Goal: Navigation & Orientation: Find specific page/section

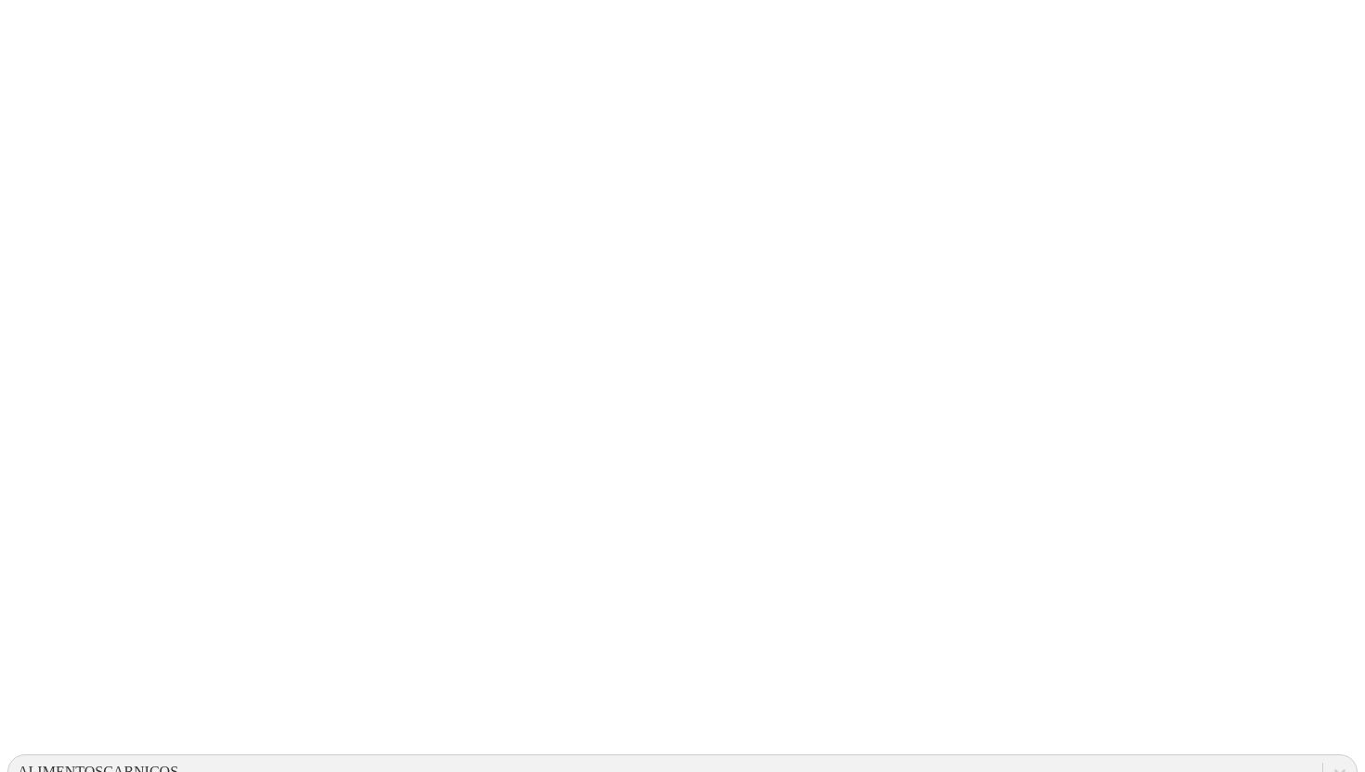
type input "o"
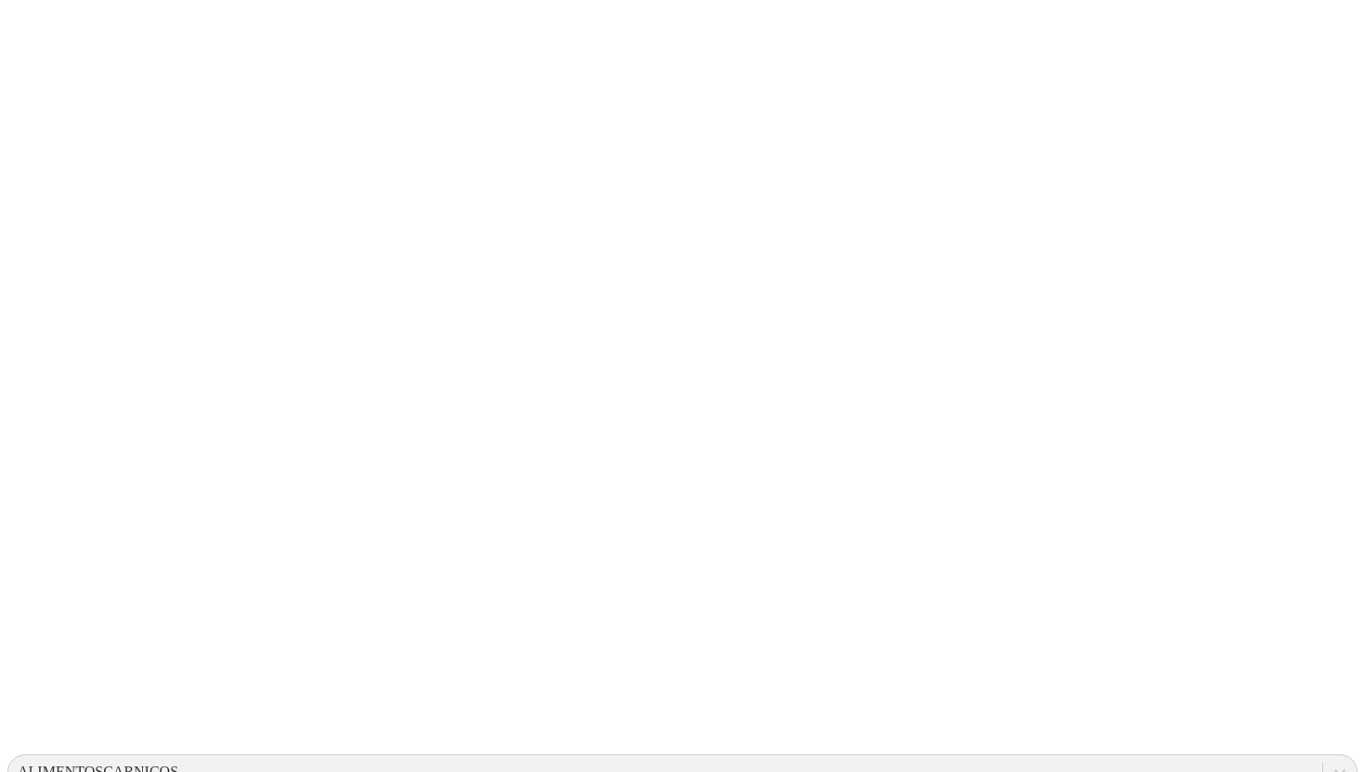
type input "bue"
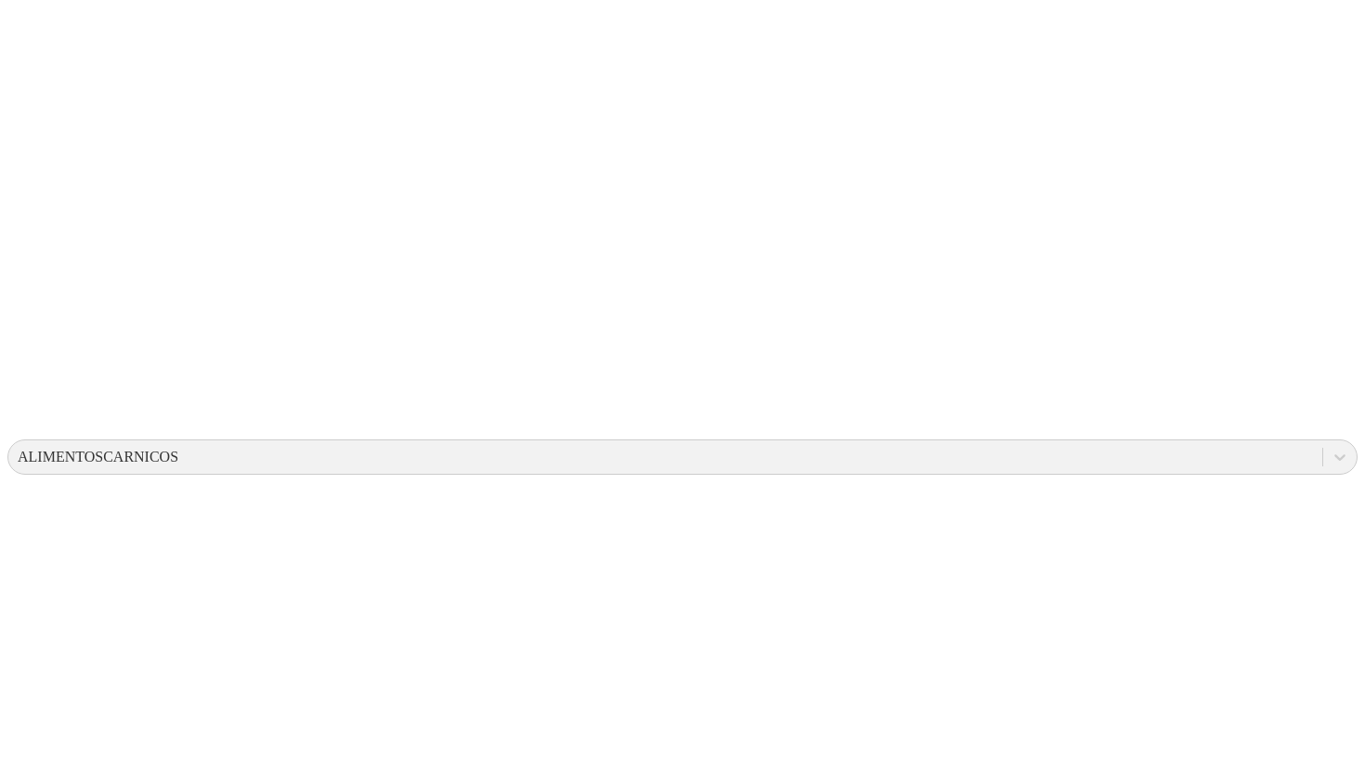
scroll to position [0, 0]
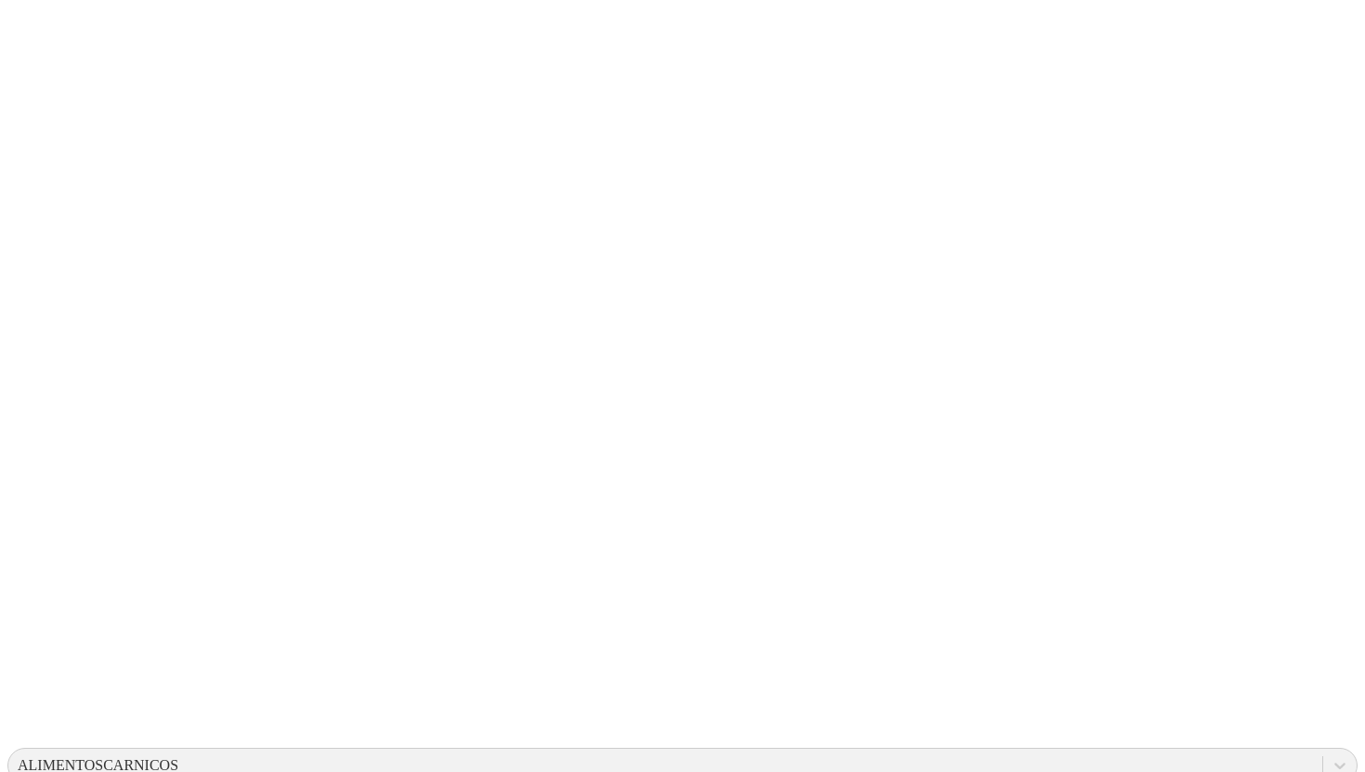
scroll to position [5, 0]
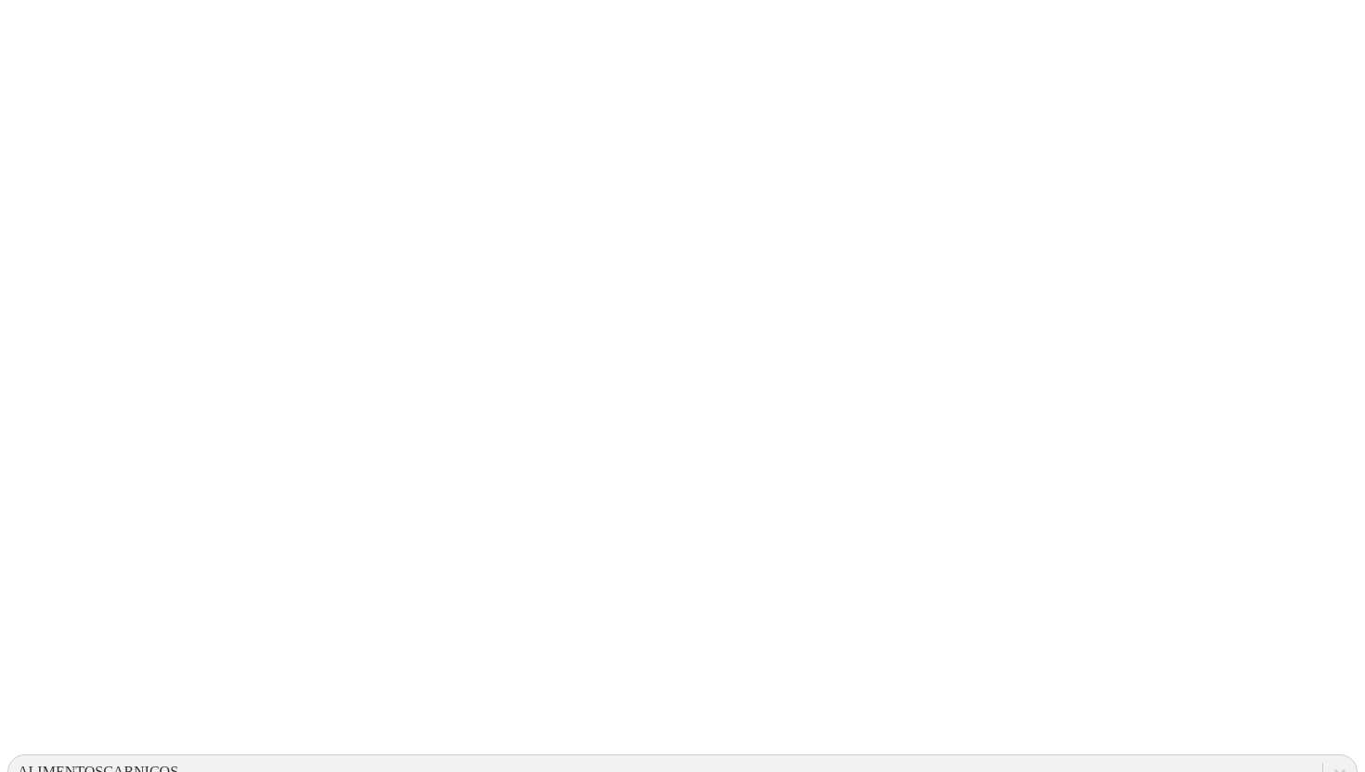
click at [1331, 762] on icon at bounding box center [1340, 771] width 19 height 19
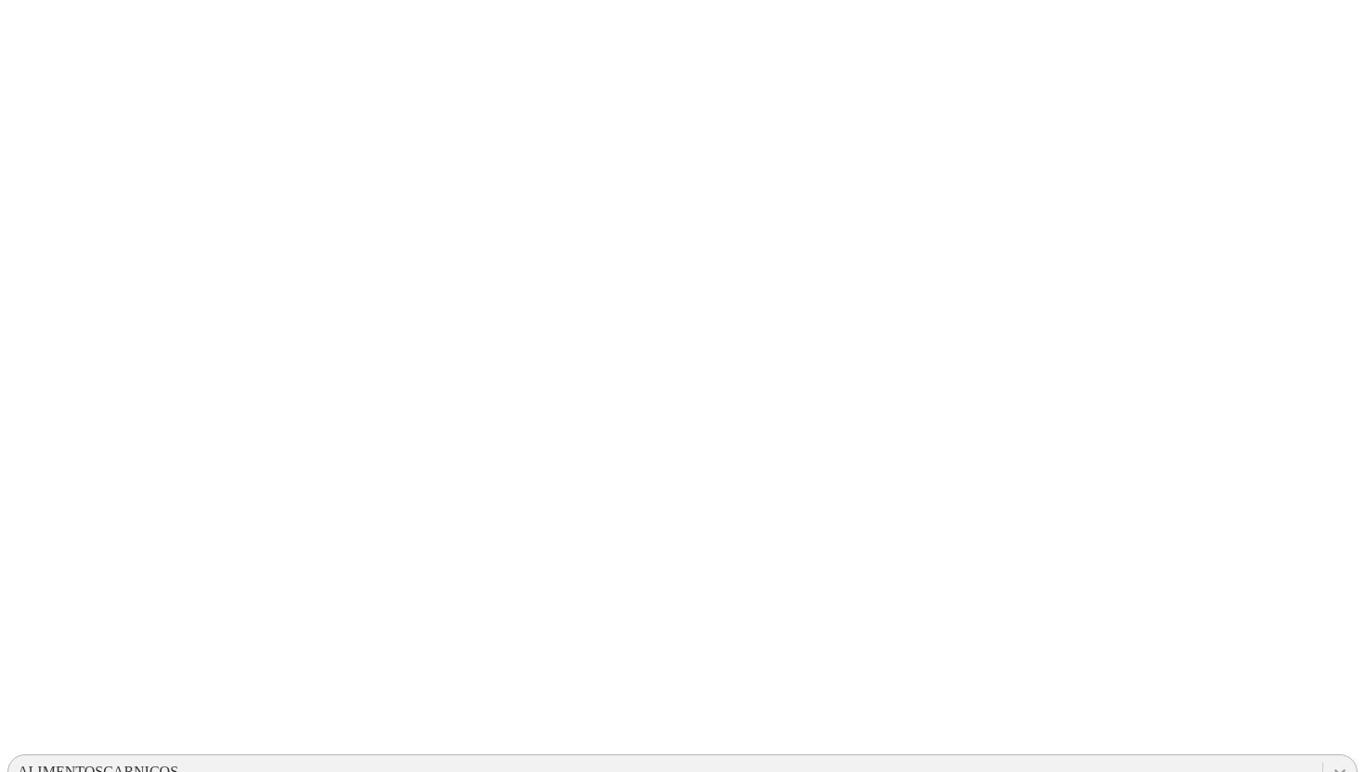
click at [1331, 762] on icon at bounding box center [1340, 771] width 19 height 19
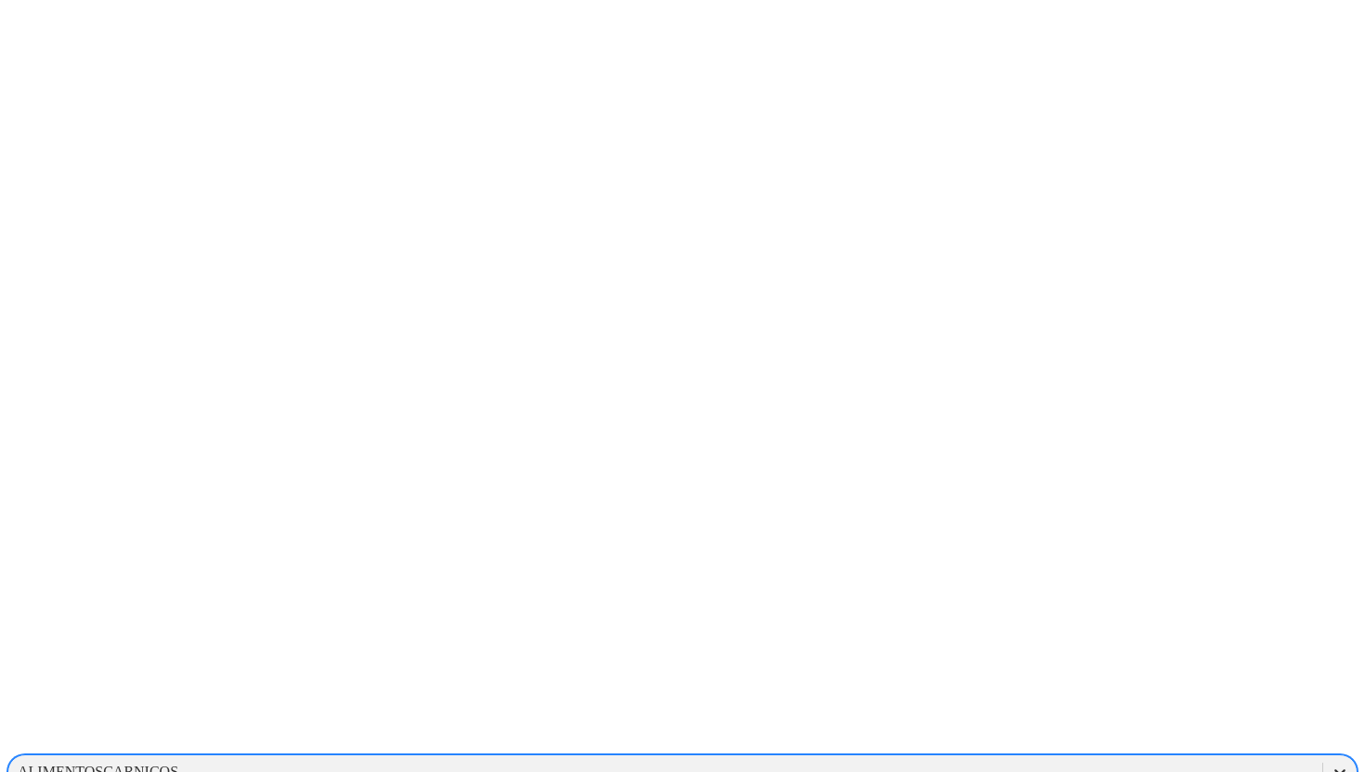
click at [1323, 755] on div at bounding box center [1339, 771] width 33 height 33
click at [1134, 540] on div "NCSU" at bounding box center [682, 556] width 1350 height 32
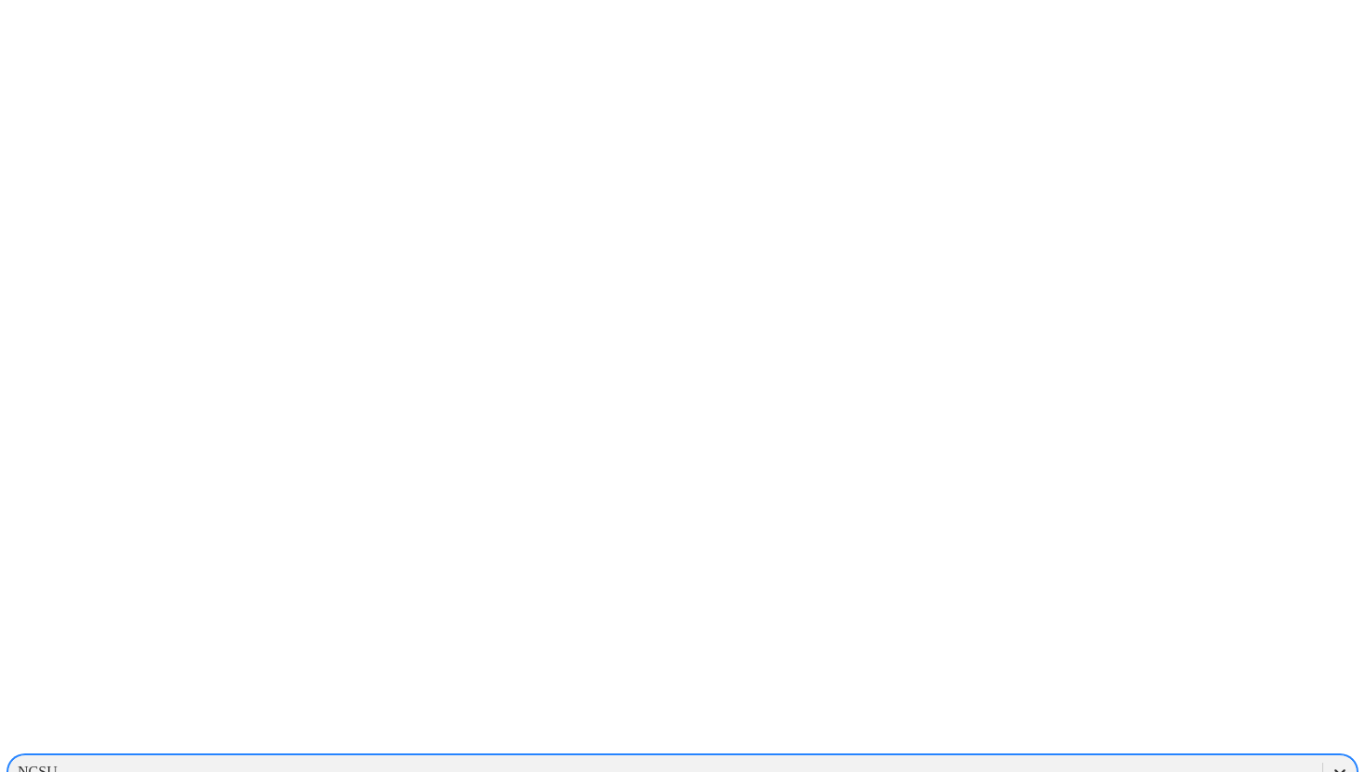
click at [1331, 762] on icon at bounding box center [1340, 771] width 19 height 19
click at [1335, 769] on icon at bounding box center [1340, 772] width 11 height 7
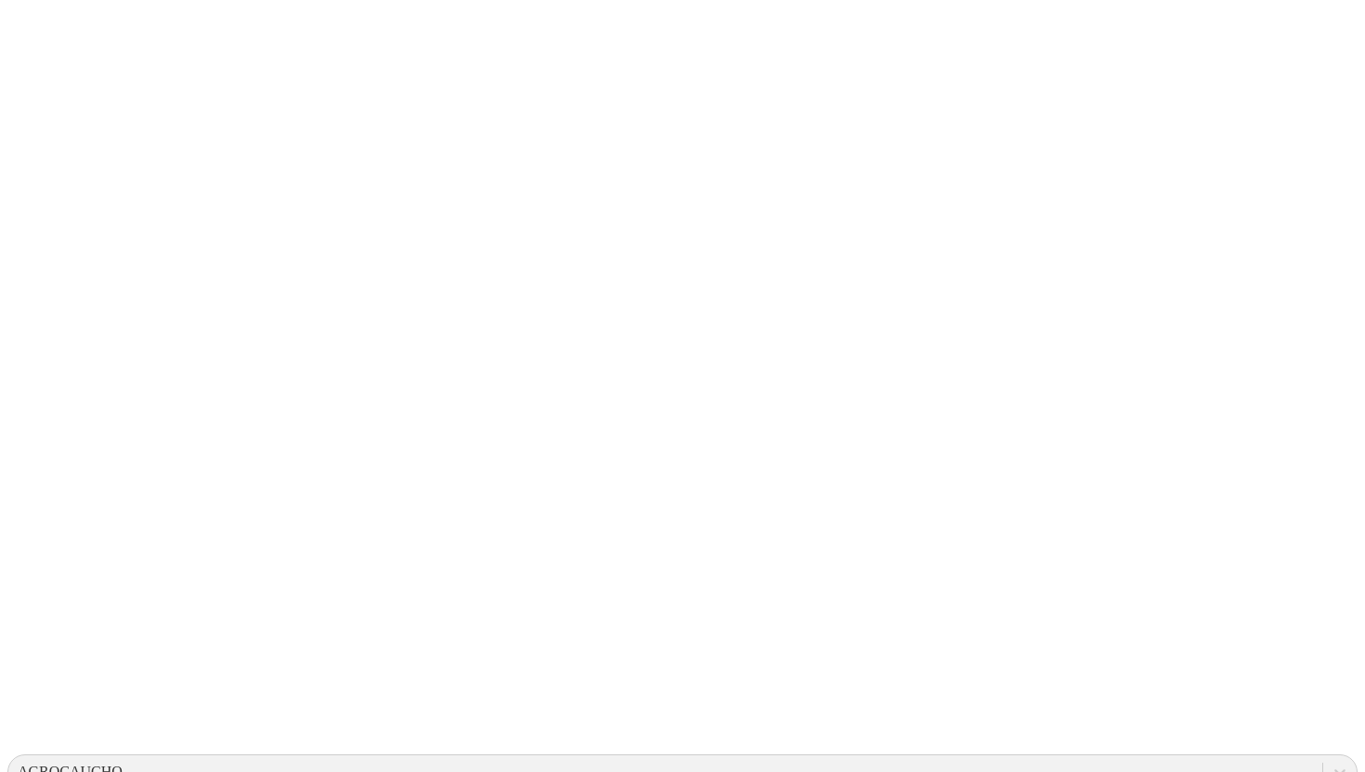
click at [362, 152] on div at bounding box center [689, 386] width 1365 height 772
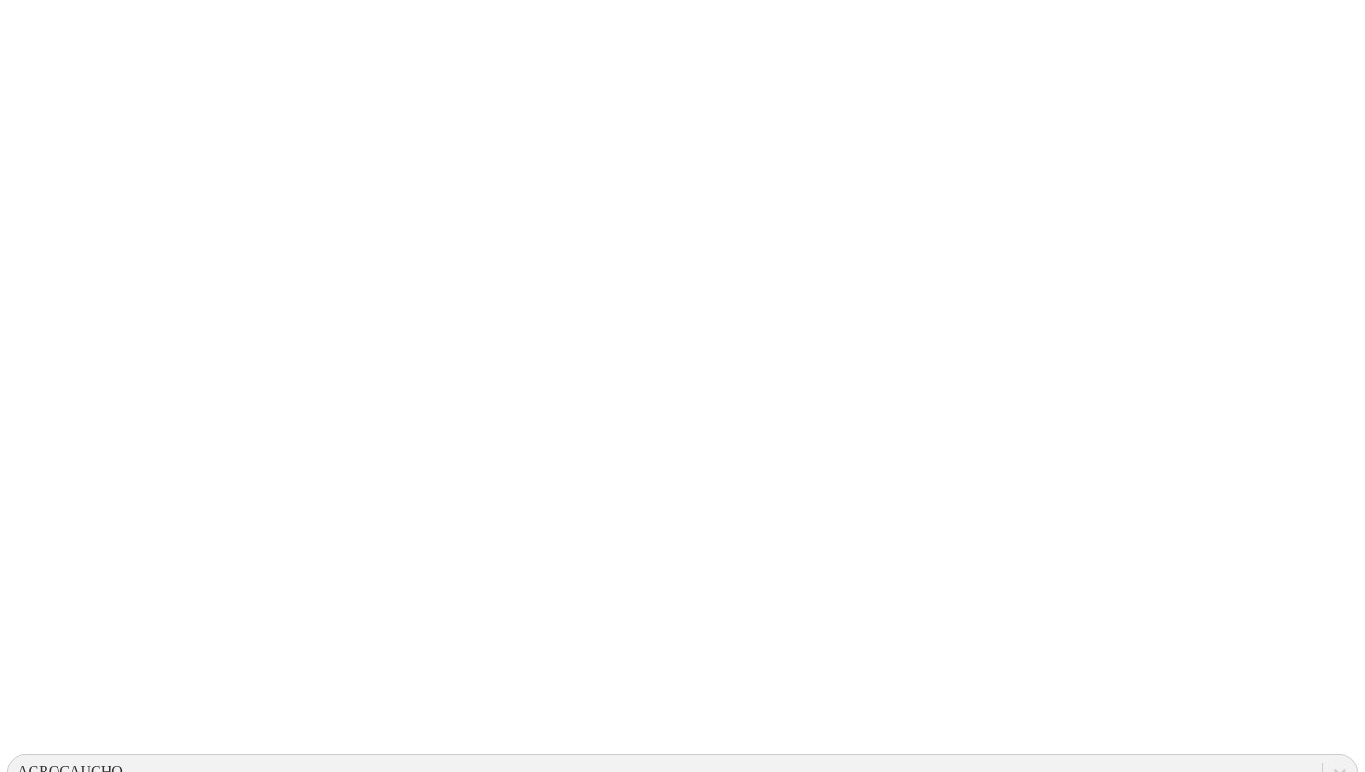
click at [1323, 755] on div at bounding box center [1339, 771] width 33 height 33
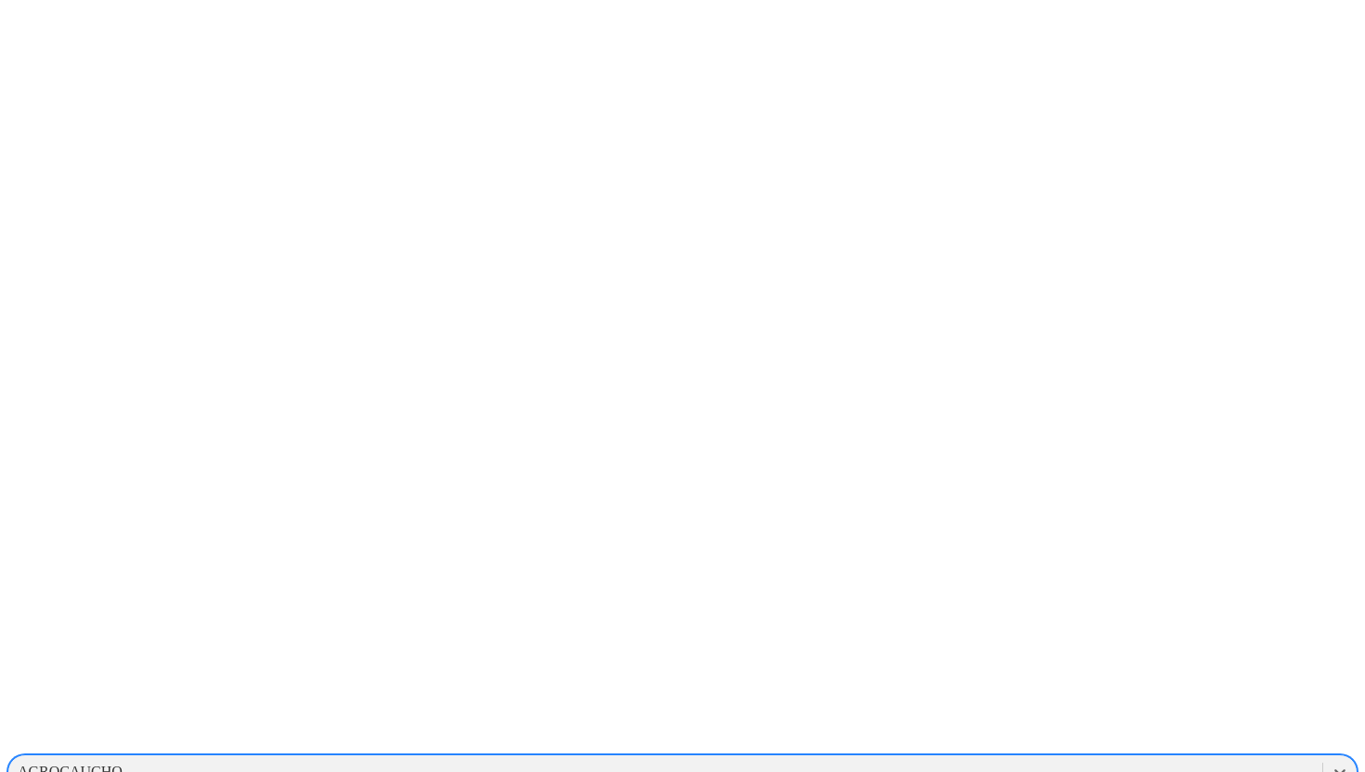
scroll to position [7, 0]
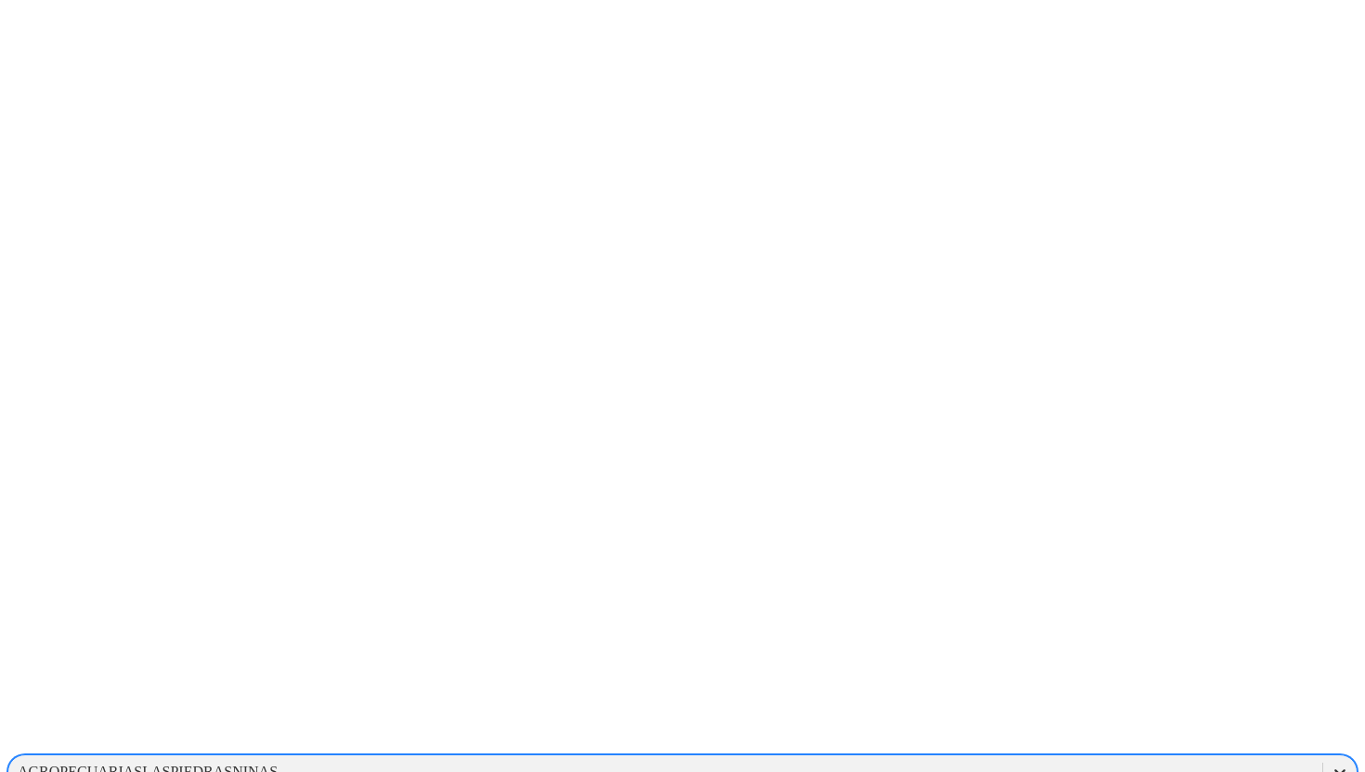
drag, startPoint x: 1165, startPoint y: 33, endPoint x: 1157, endPoint y: 24, distance: 11.2
click at [1331, 762] on icon at bounding box center [1340, 771] width 19 height 19
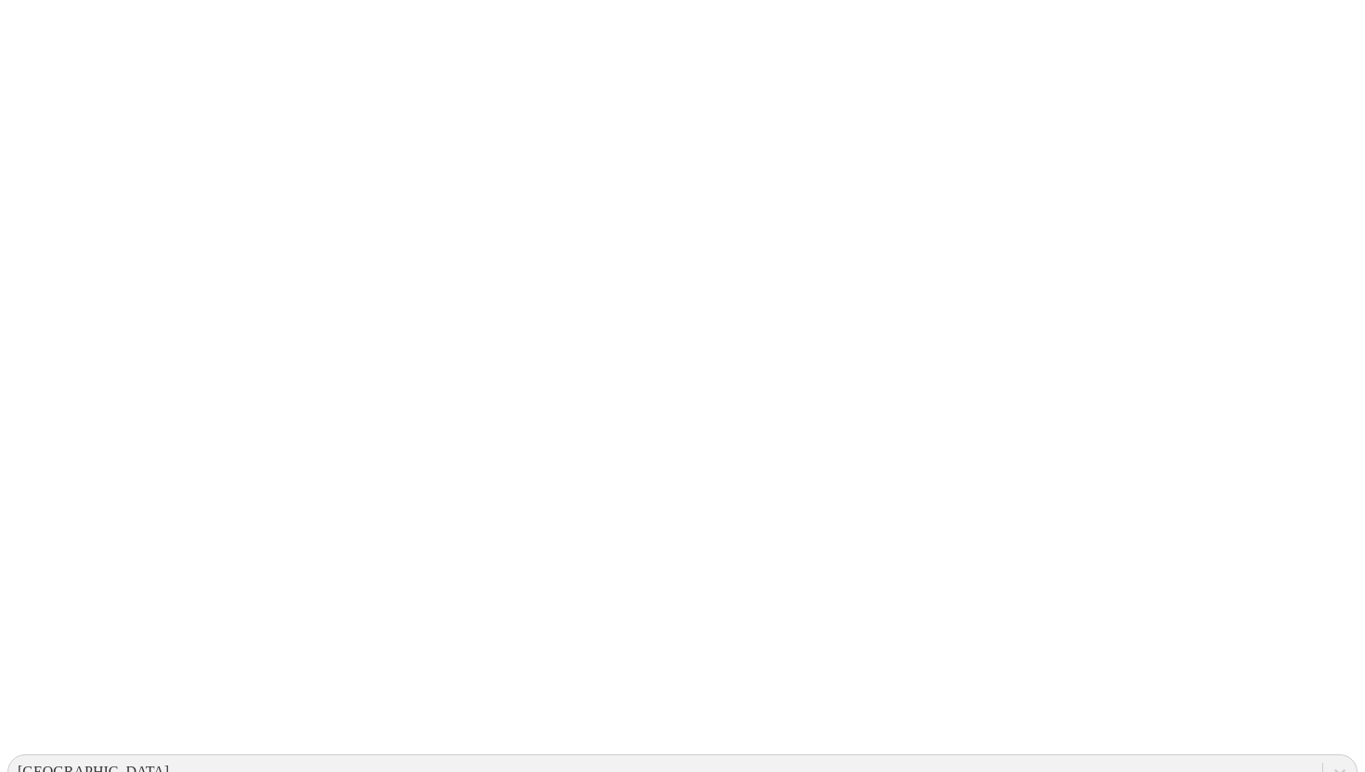
drag, startPoint x: 436, startPoint y: 201, endPoint x: 388, endPoint y: 219, distance: 51.7
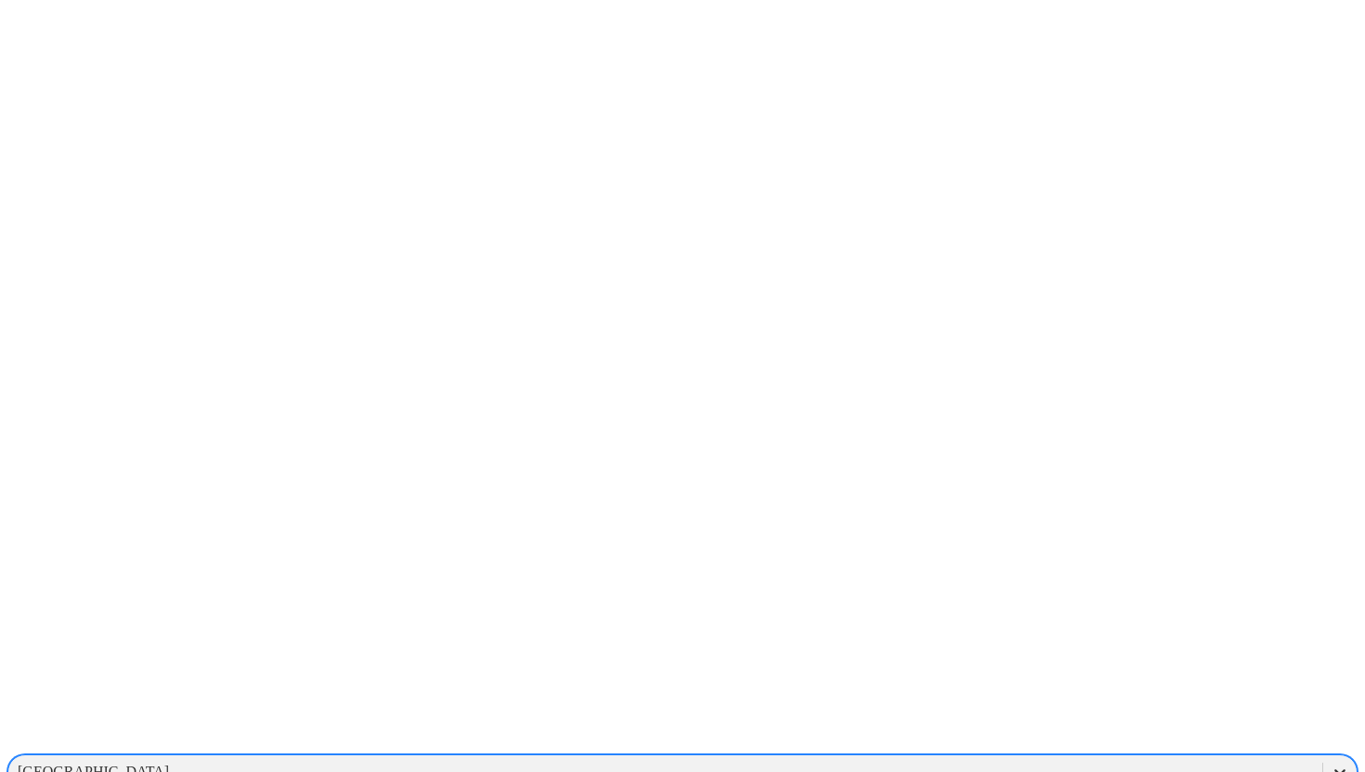
click at [1331, 762] on icon at bounding box center [1340, 771] width 19 height 19
click at [1133, 743] on div "ELRINCON" at bounding box center [682, 759] width 1350 height 32
click at [1335, 769] on icon at bounding box center [1340, 772] width 11 height 7
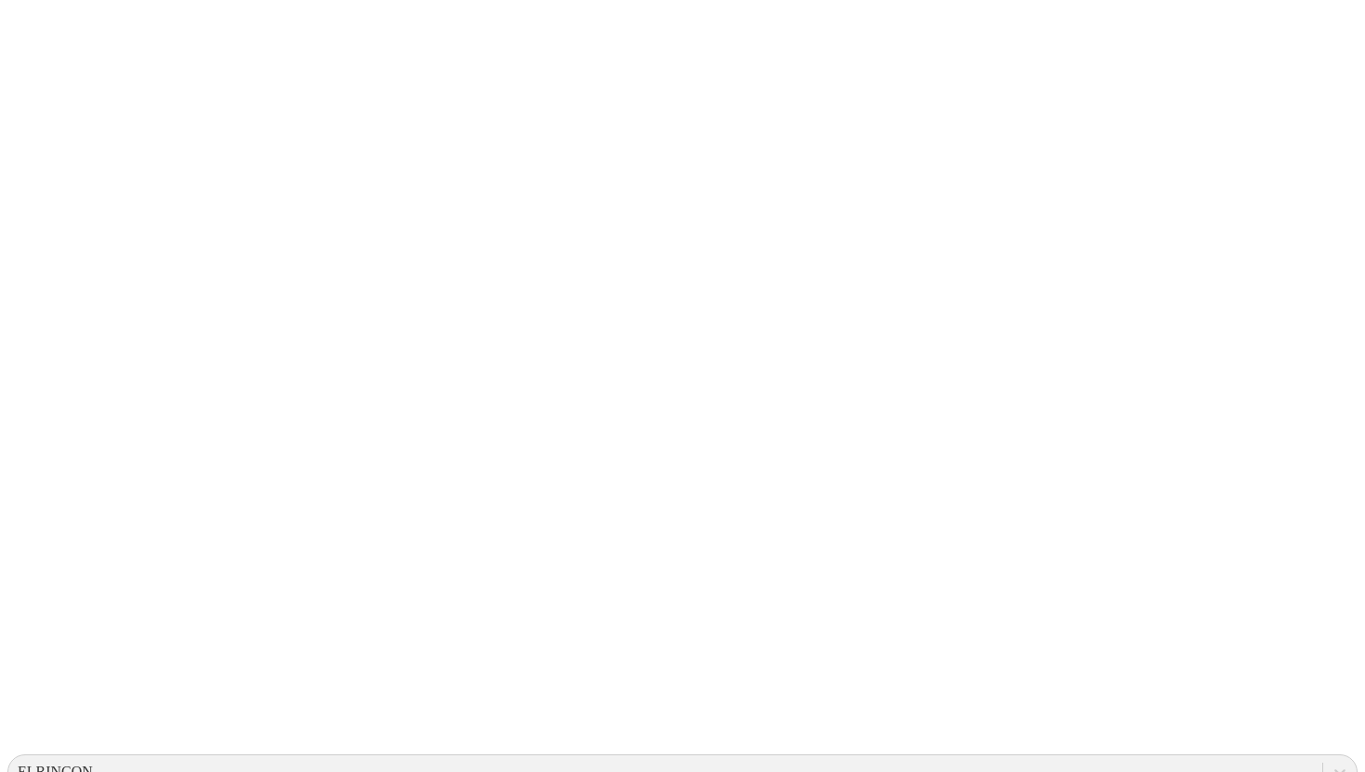
click at [1331, 762] on icon at bounding box center [1340, 771] width 19 height 19
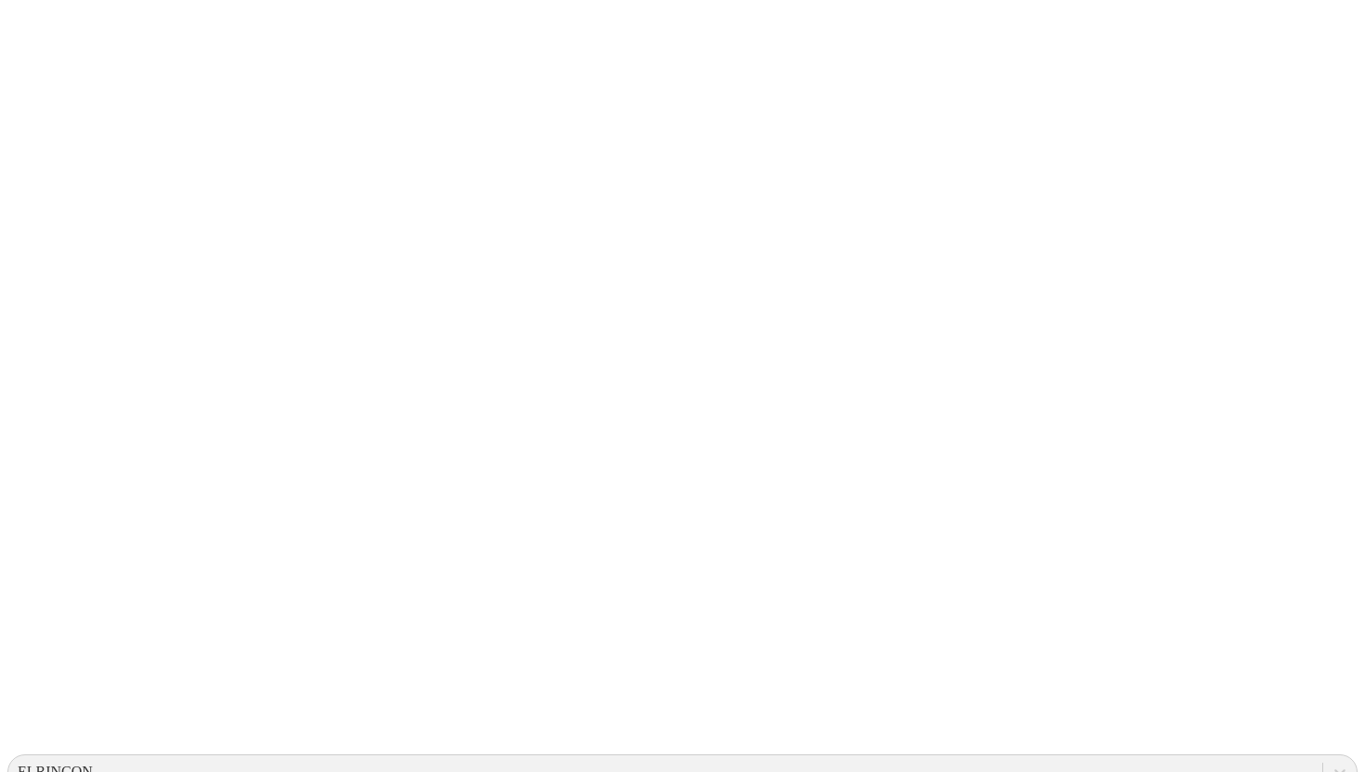
click at [1331, 762] on icon at bounding box center [1340, 771] width 19 height 19
drag, startPoint x: 370, startPoint y: 167, endPoint x: 370, endPoint y: 155, distance: 12.1
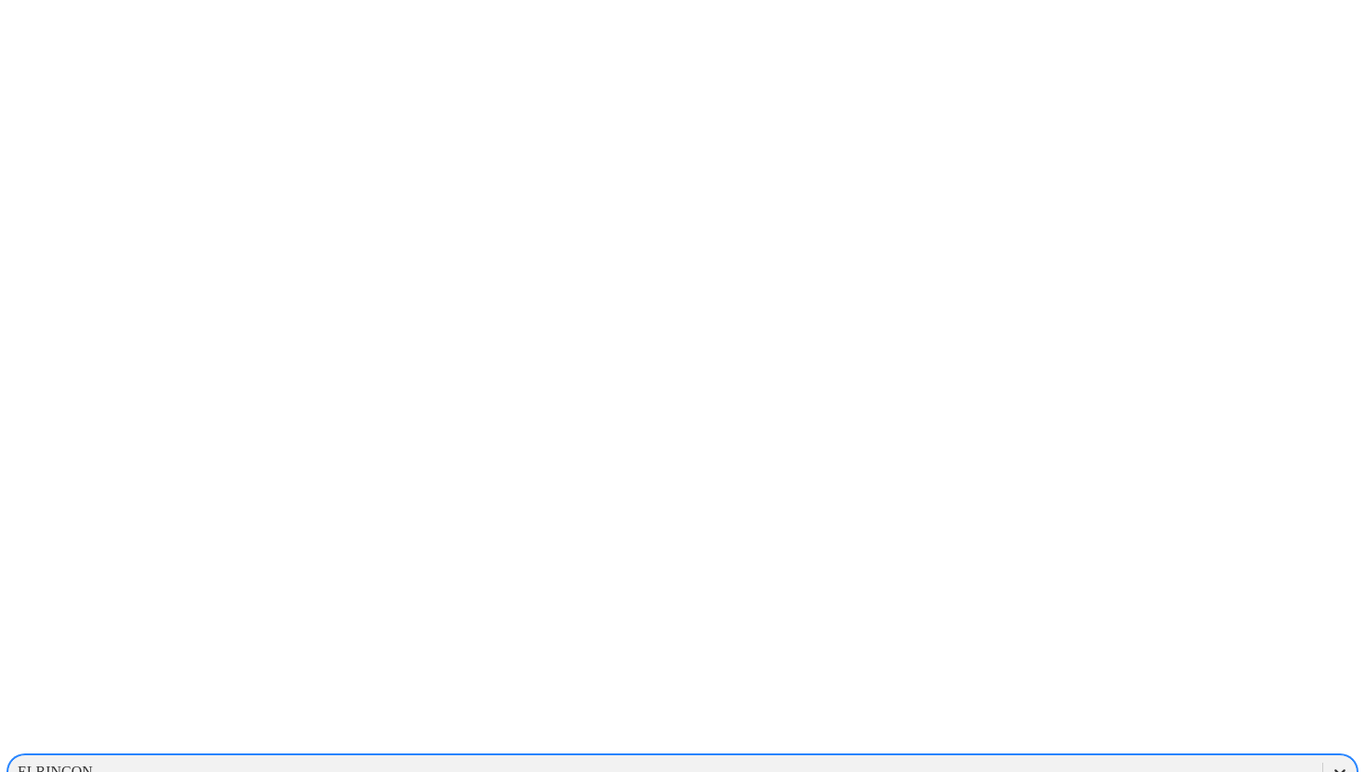
click at [1323, 755] on div at bounding box center [1339, 771] width 33 height 33
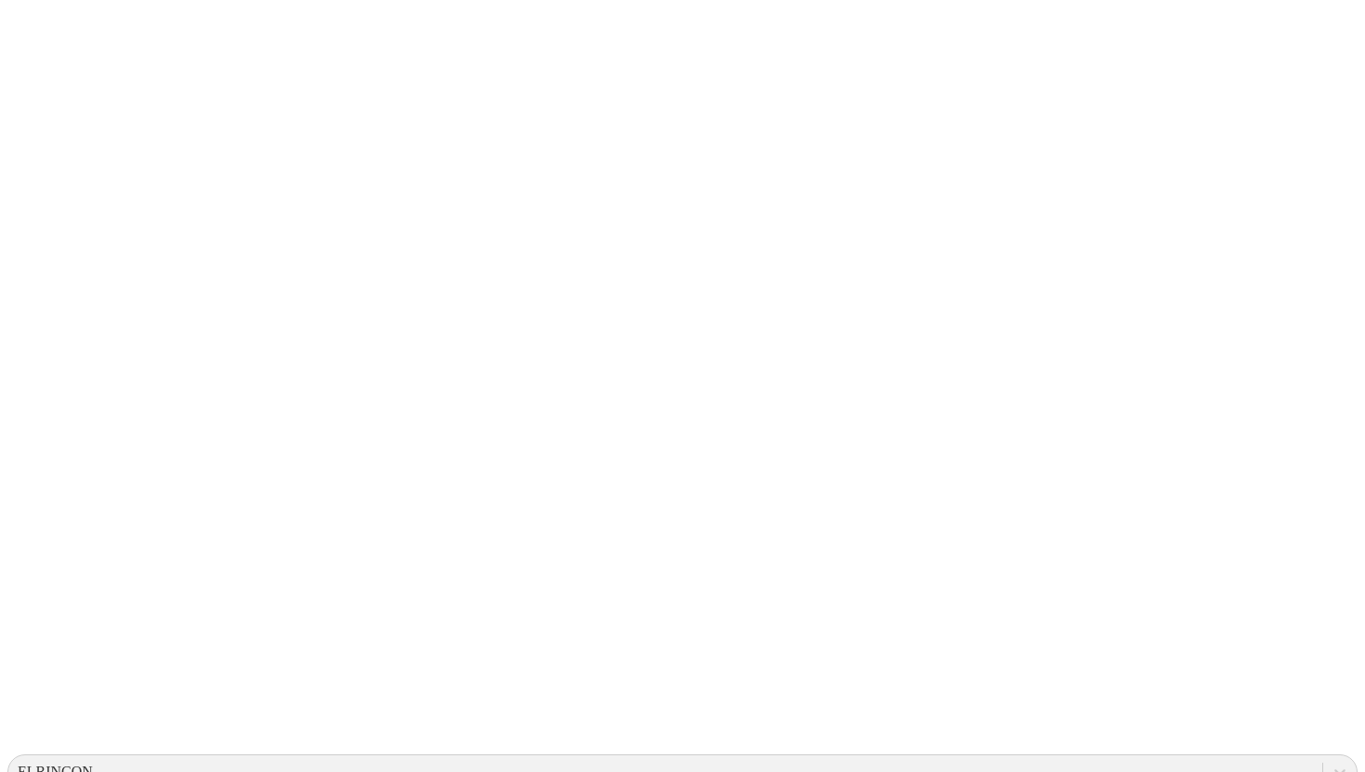
click at [1323, 755] on div at bounding box center [1339, 771] width 33 height 33
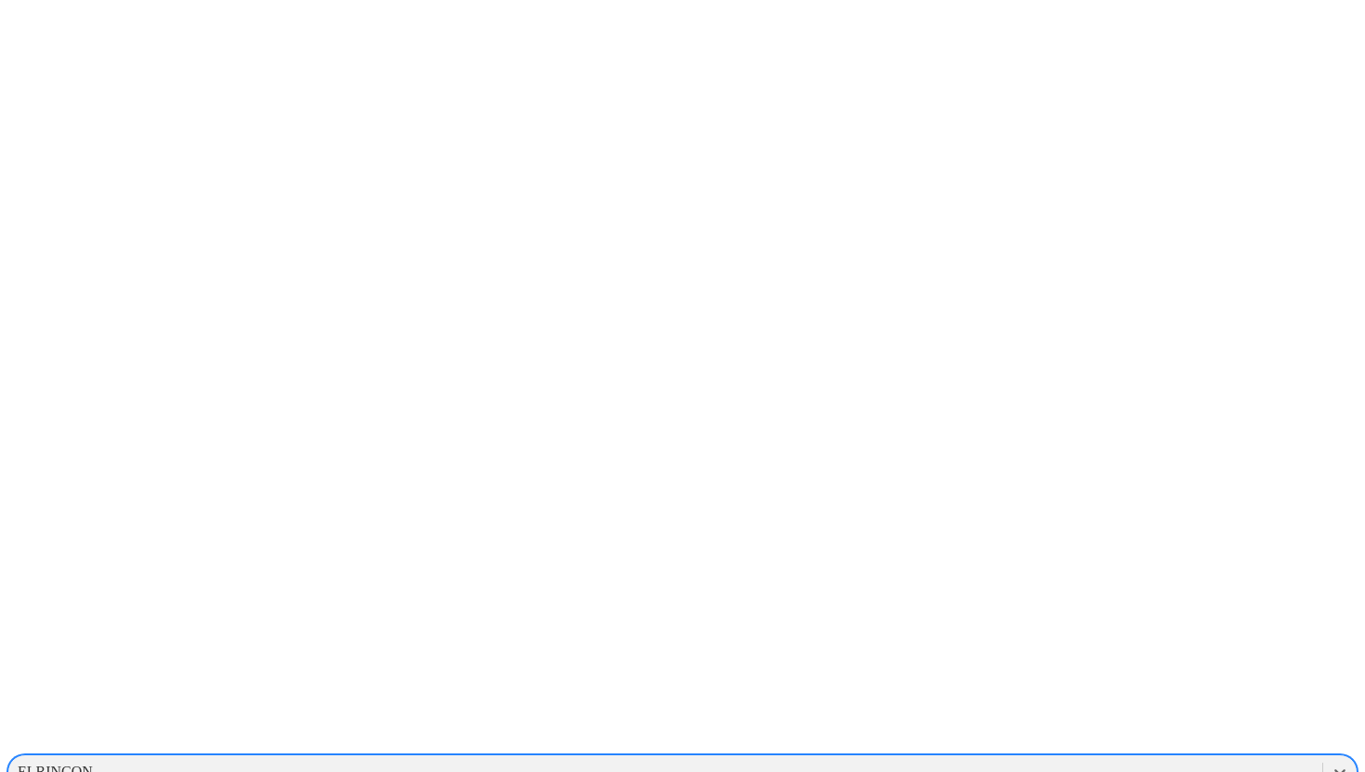
scroll to position [227, 0]
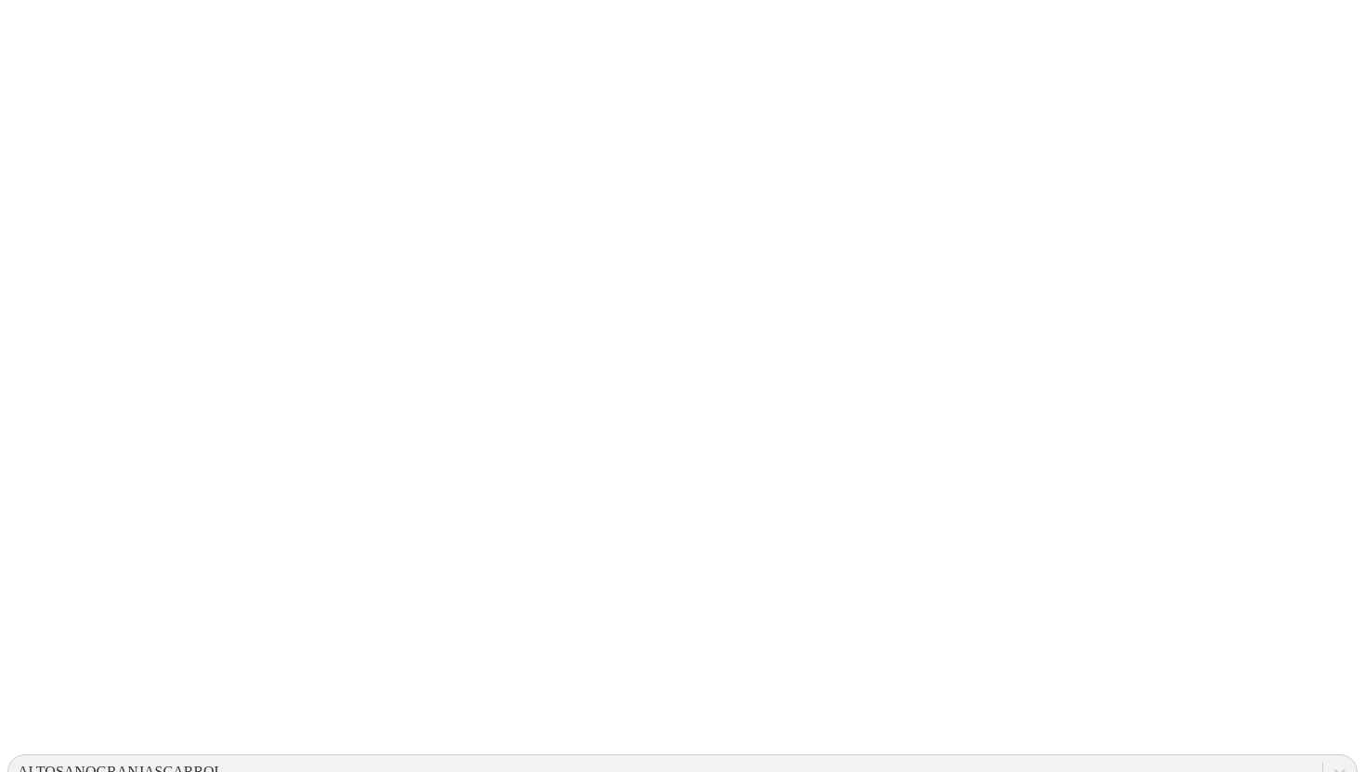
click at [1331, 762] on icon at bounding box center [1340, 771] width 19 height 19
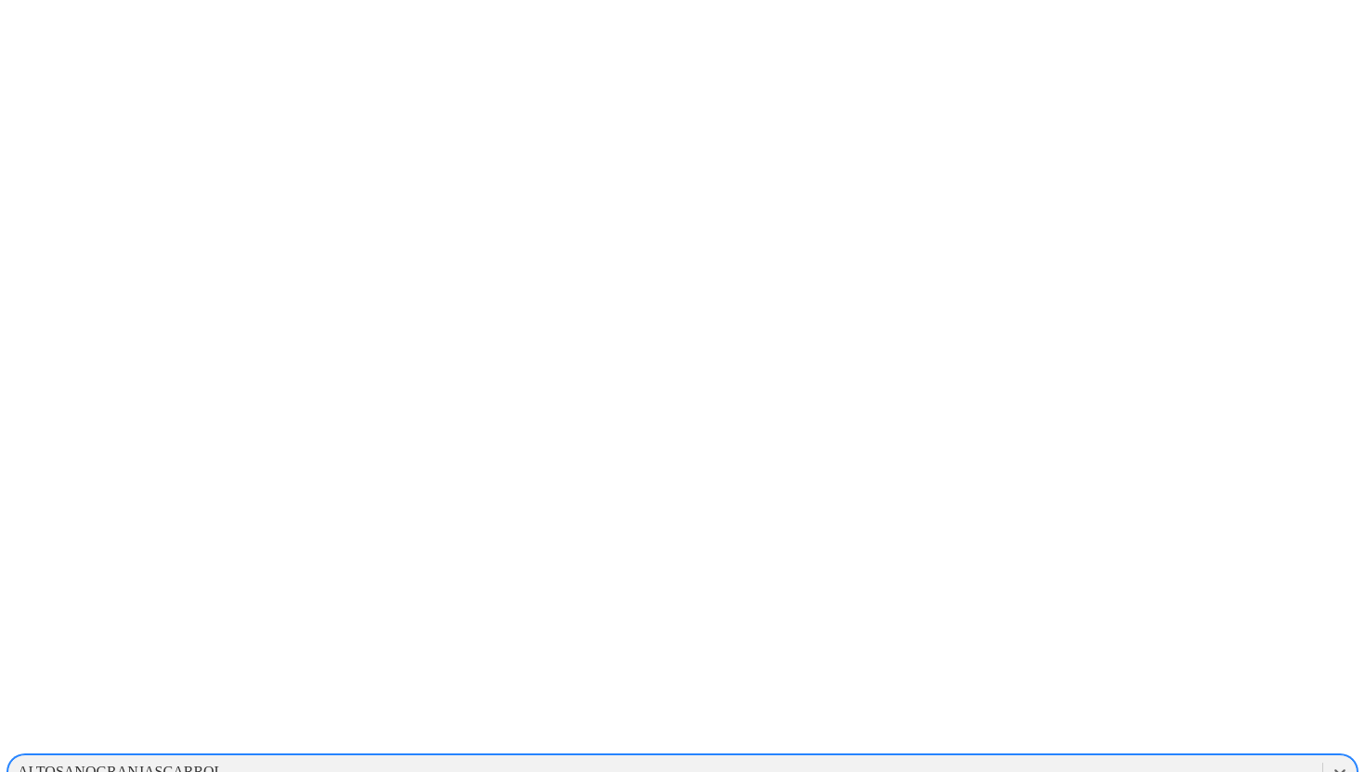
scroll to position [212, 0]
click at [1331, 762] on icon at bounding box center [1340, 771] width 19 height 19
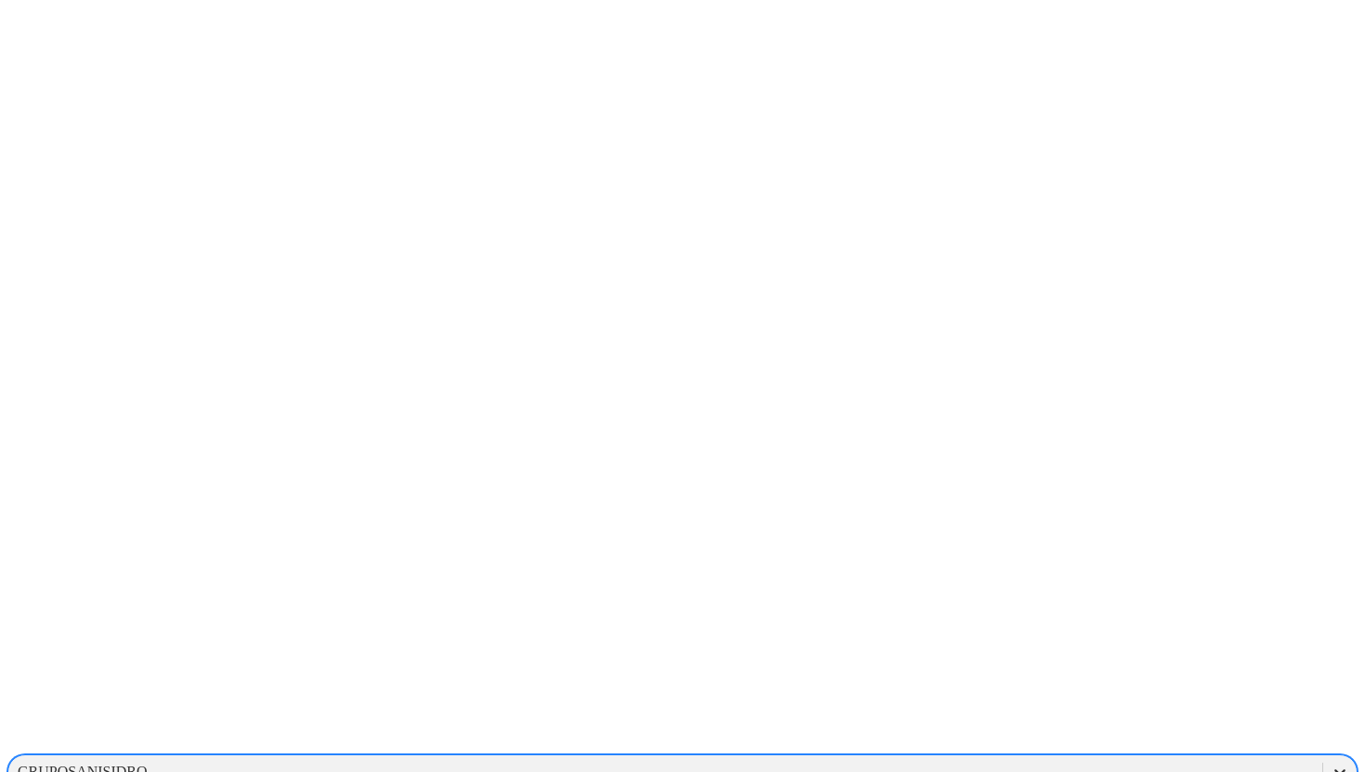
click at [1331, 762] on icon at bounding box center [1340, 771] width 19 height 19
click at [1122, 708] on div "LAPRADERA" at bounding box center [682, 724] width 1350 height 32
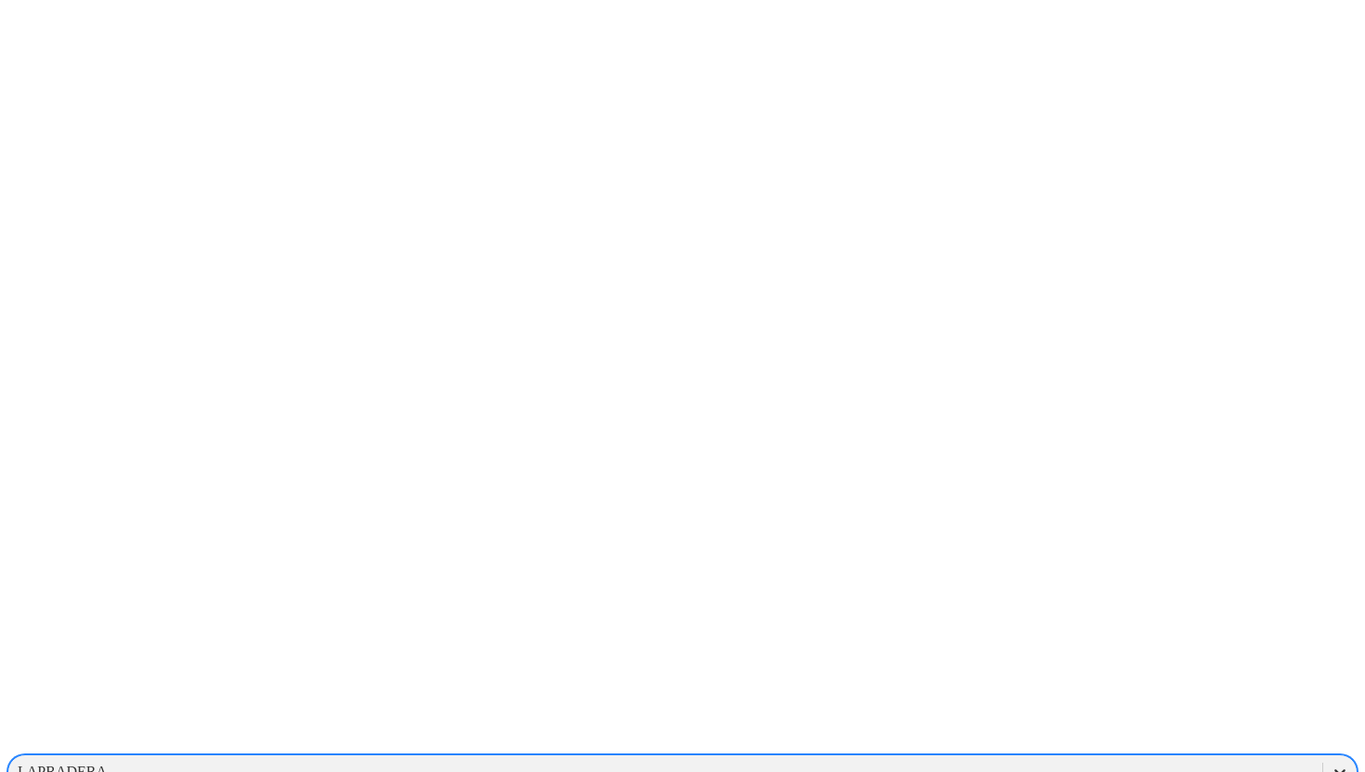
click at [1331, 762] on icon at bounding box center [1340, 771] width 19 height 19
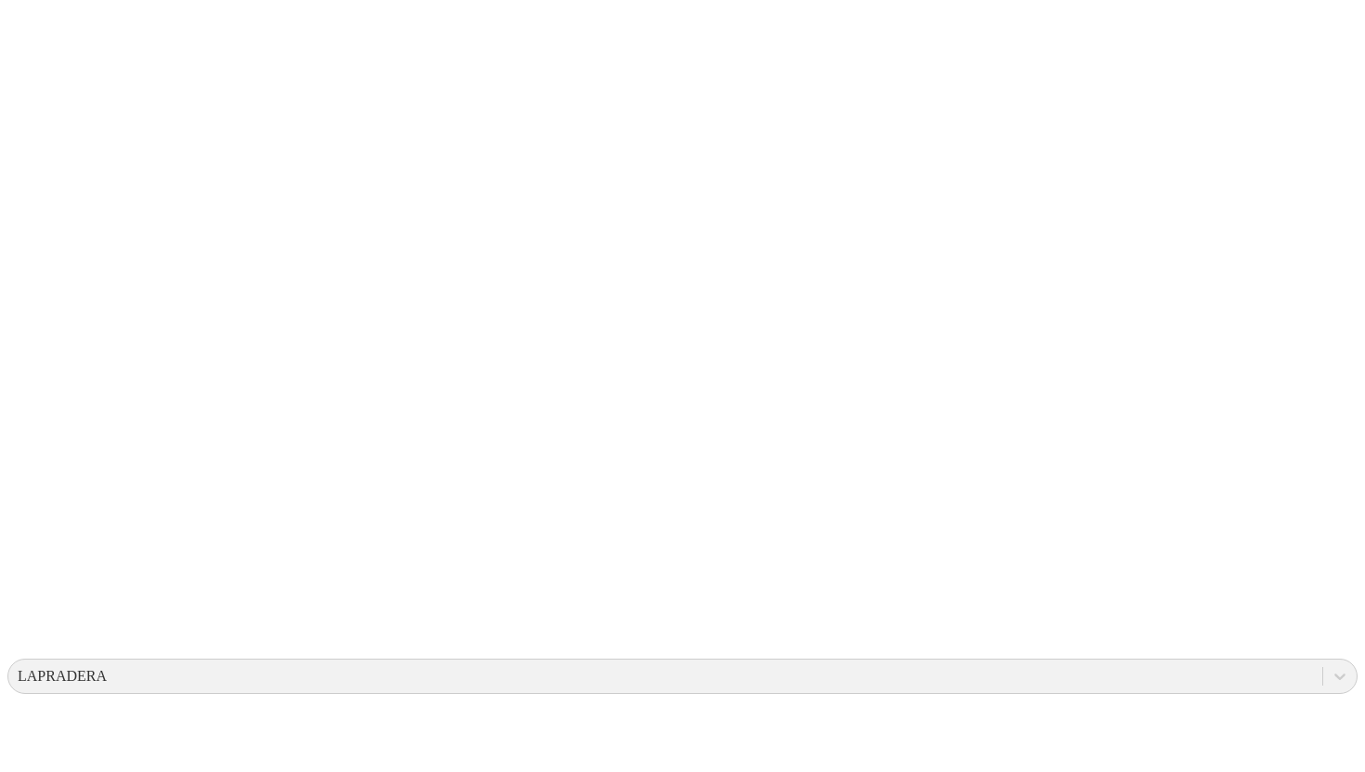
scroll to position [108, 0]
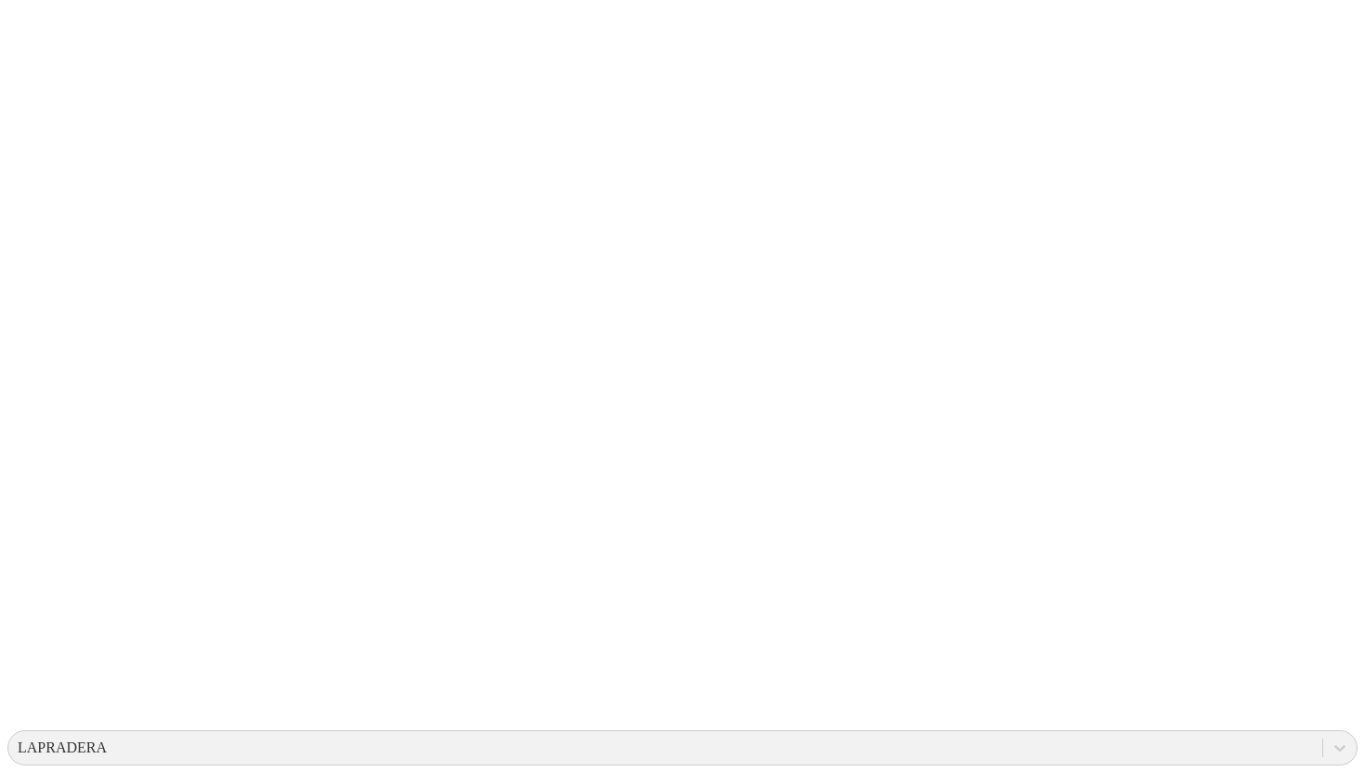
scroll to position [0, 0]
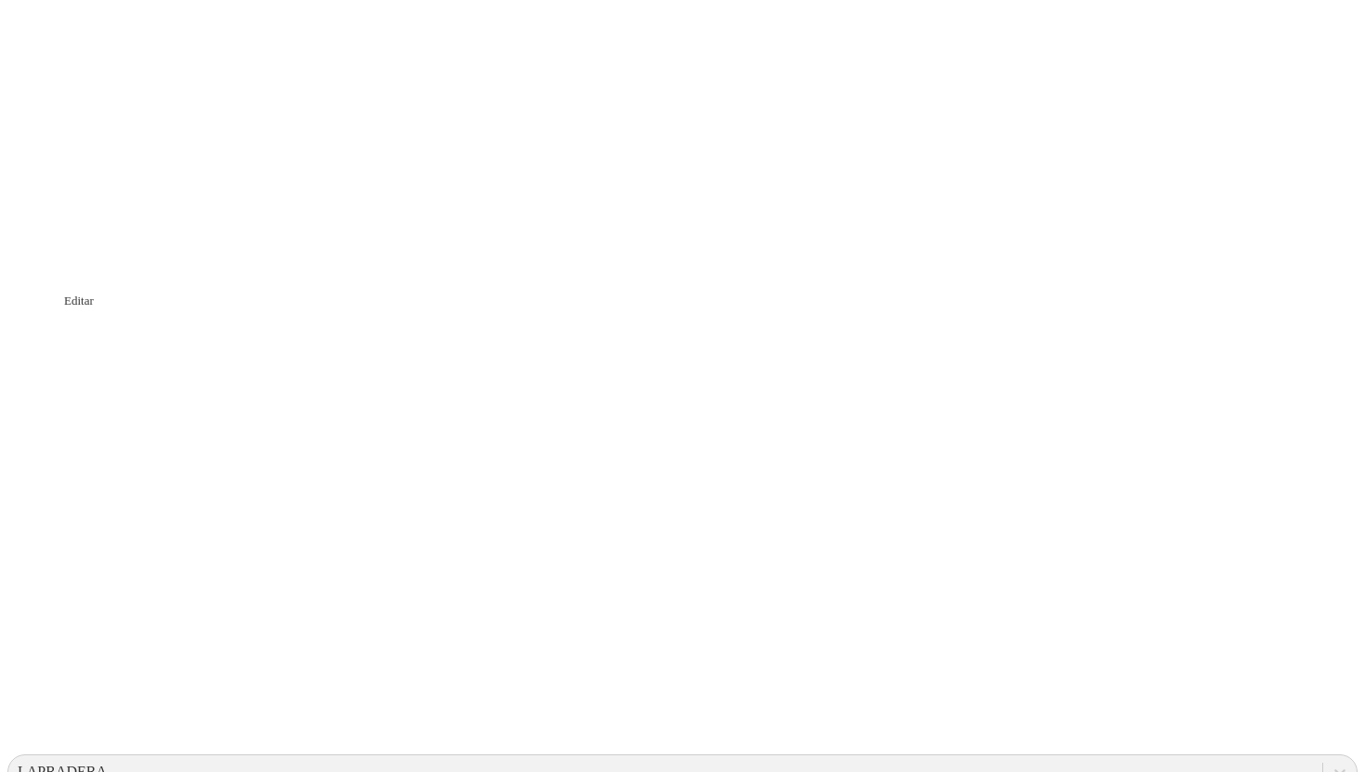
click at [1331, 762] on icon at bounding box center [1340, 771] width 19 height 19
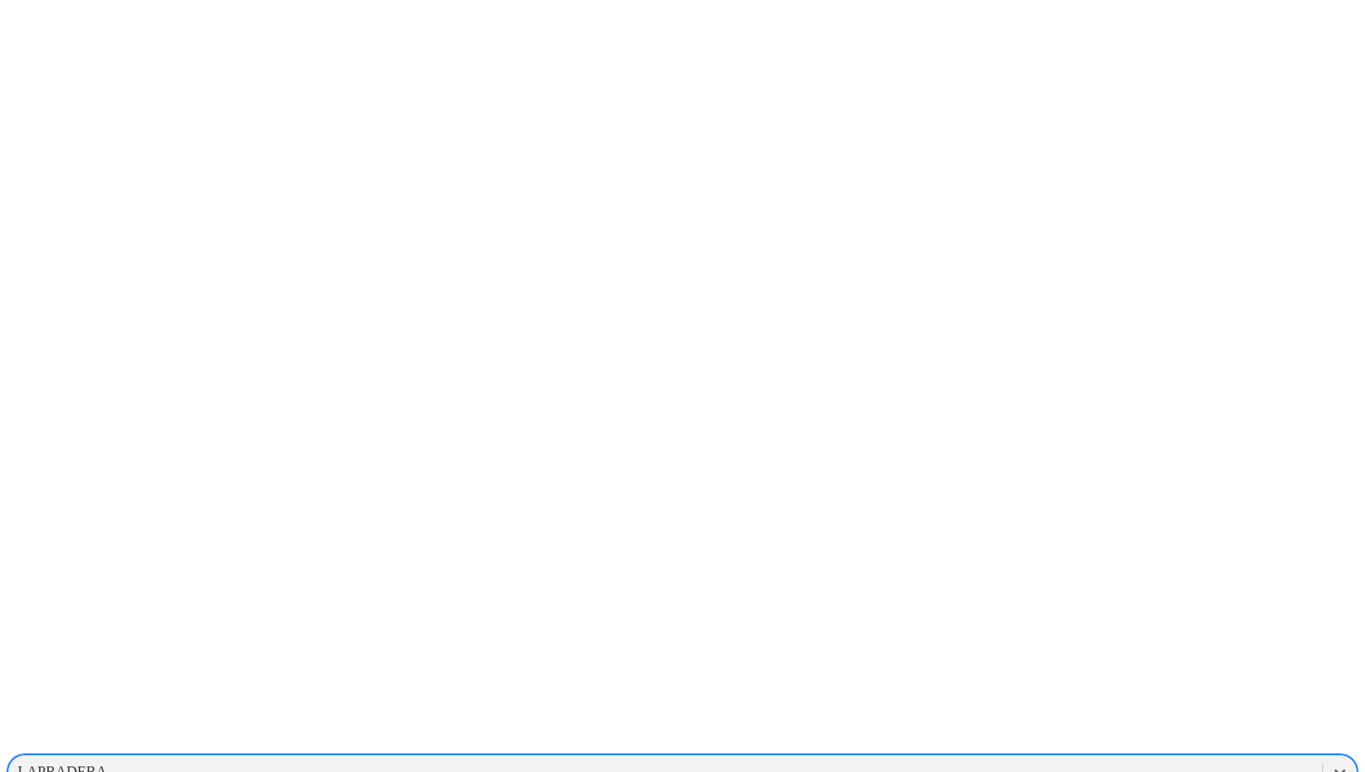
scroll to position [1248, 0]
click at [1095, 721] on div "HORIZONTES" at bounding box center [682, 737] width 1350 height 32
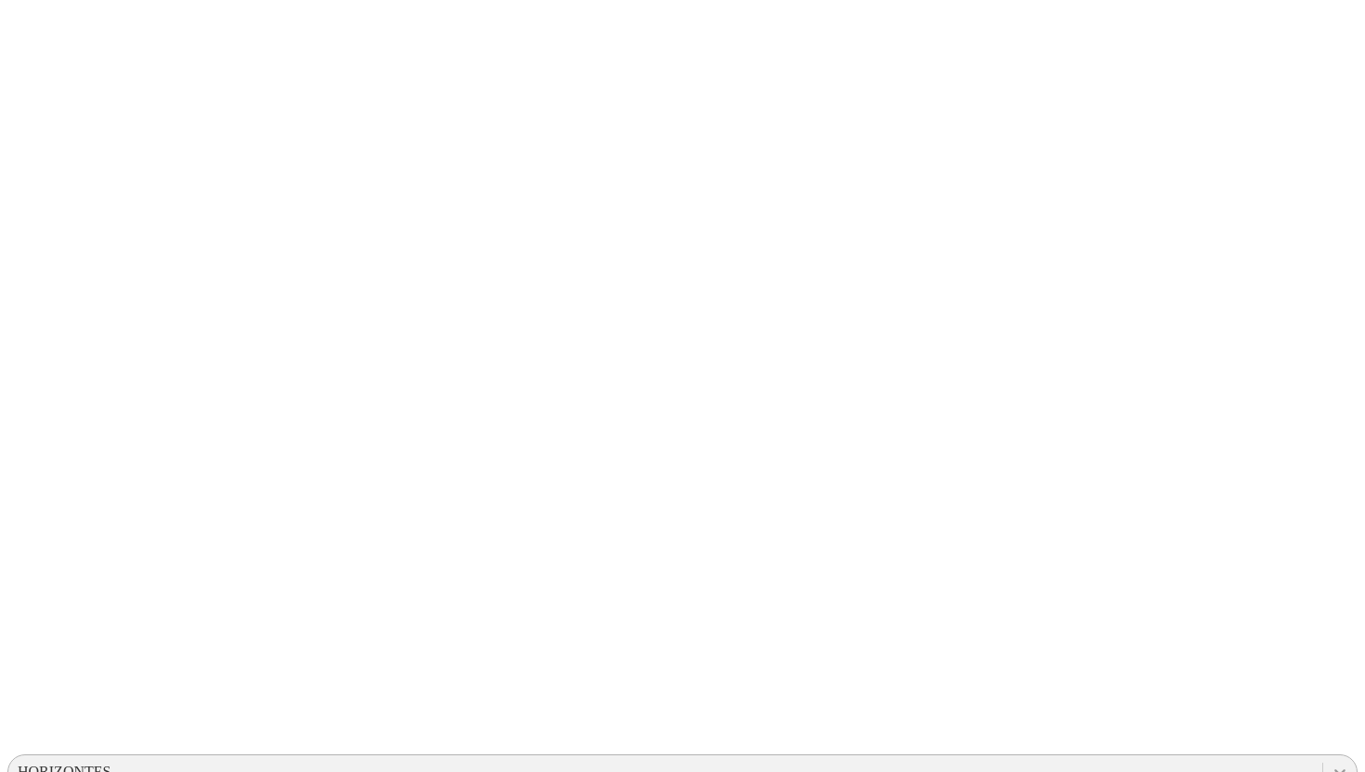
click at [1331, 762] on icon at bounding box center [1340, 771] width 19 height 19
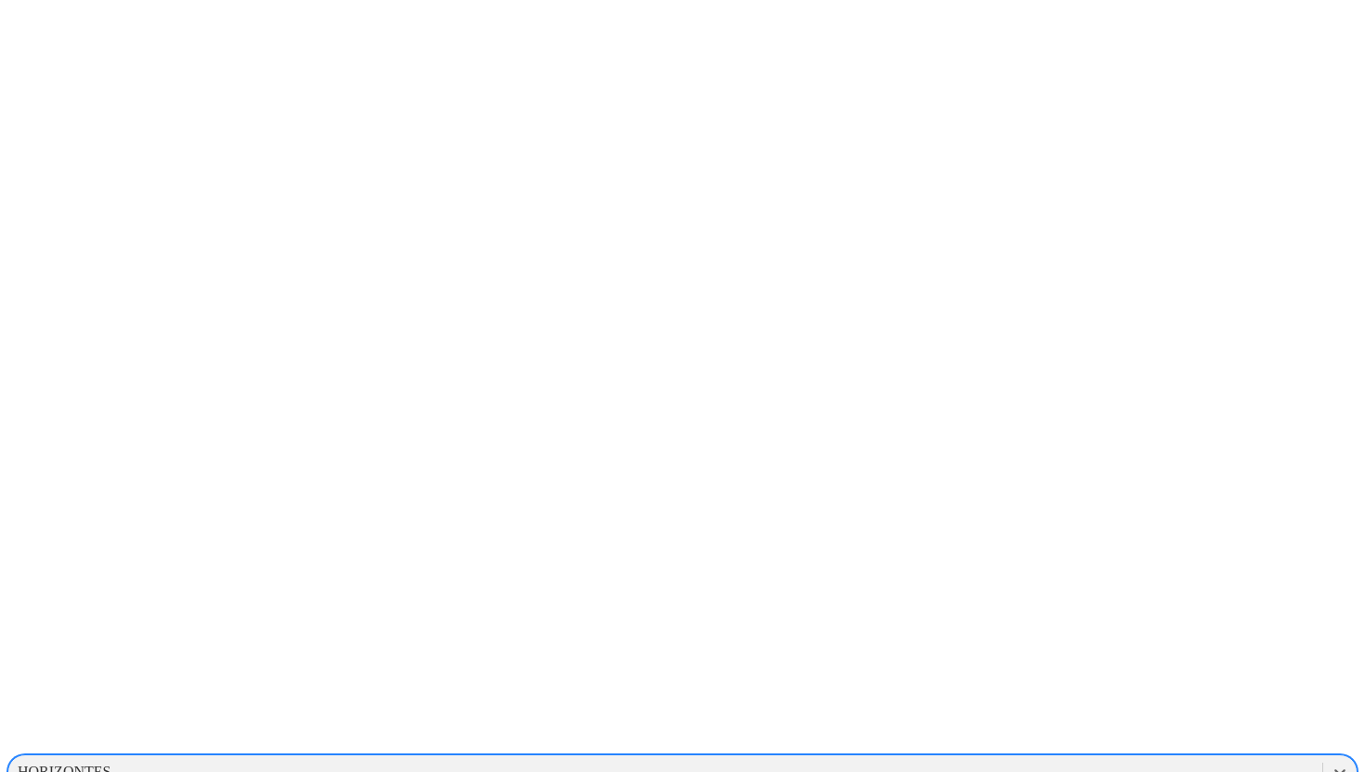
click at [1335, 769] on icon at bounding box center [1340, 772] width 11 height 7
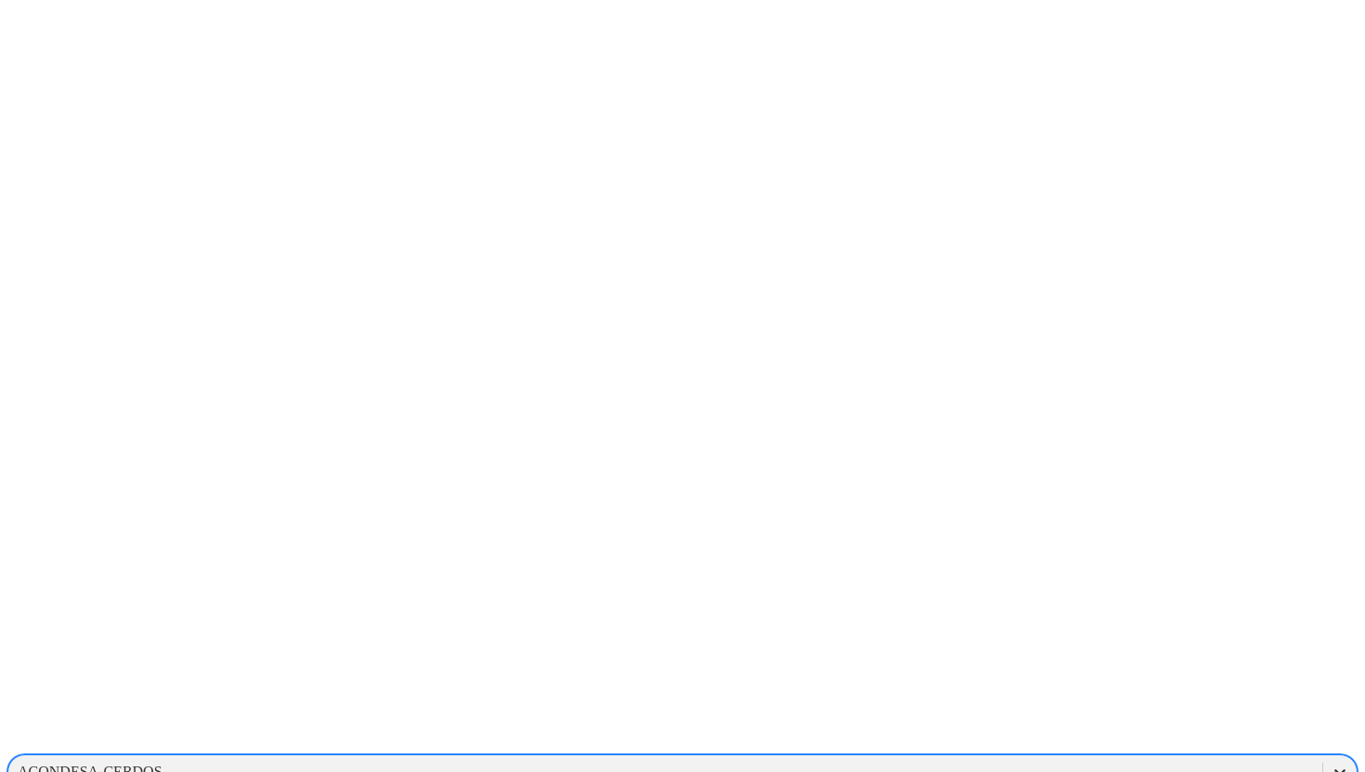
click at [1323, 755] on div at bounding box center [1339, 771] width 33 height 33
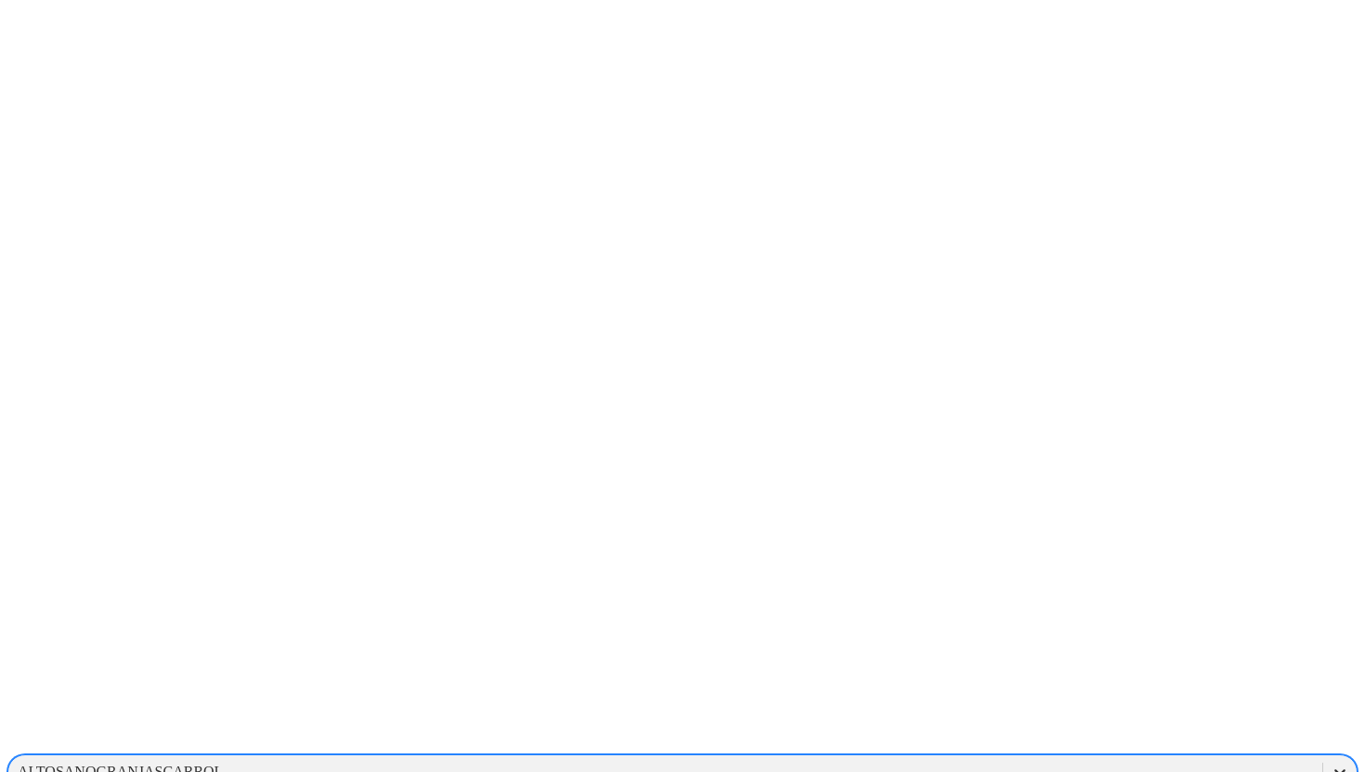
click at [1331, 762] on icon at bounding box center [1340, 771] width 19 height 19
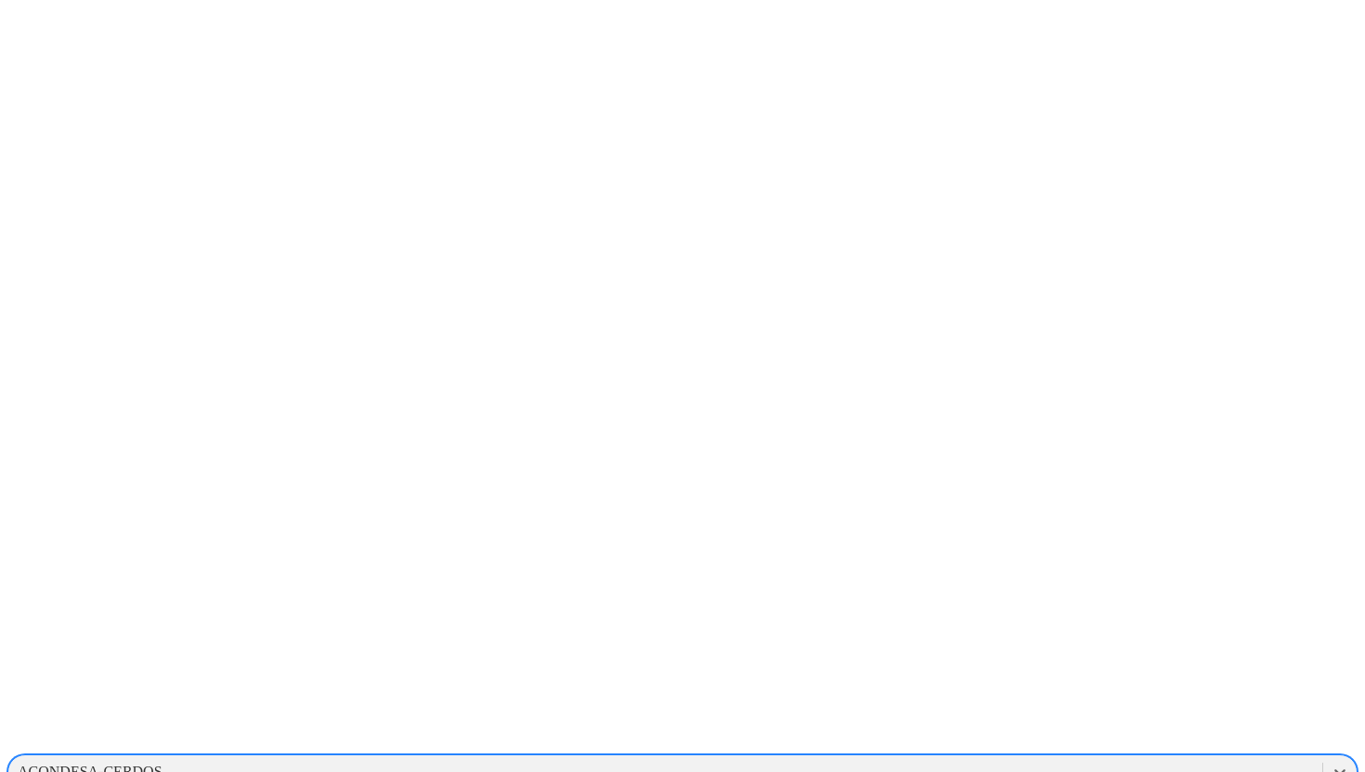
click at [1119, 723] on div "LAPRADERA" at bounding box center [682, 739] width 1350 height 32
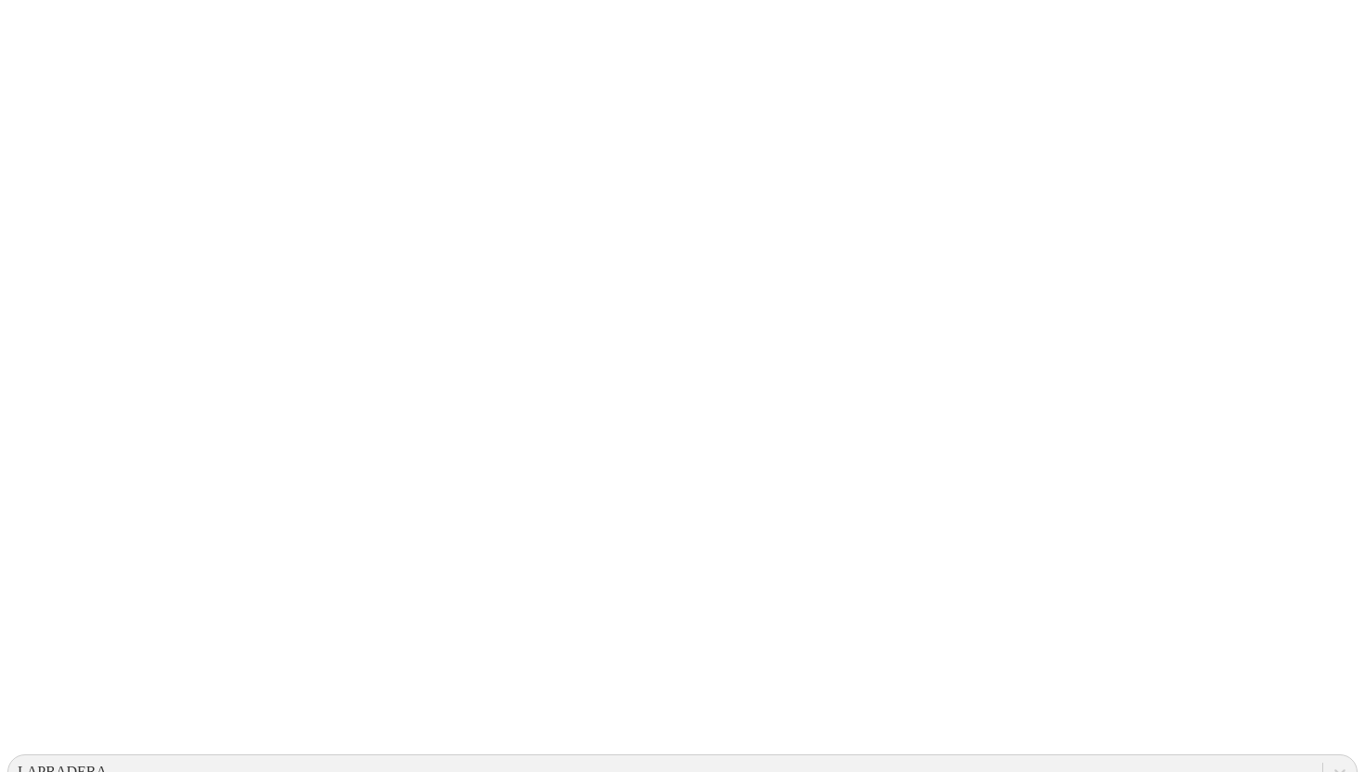
click at [1331, 762] on icon at bounding box center [1340, 771] width 19 height 19
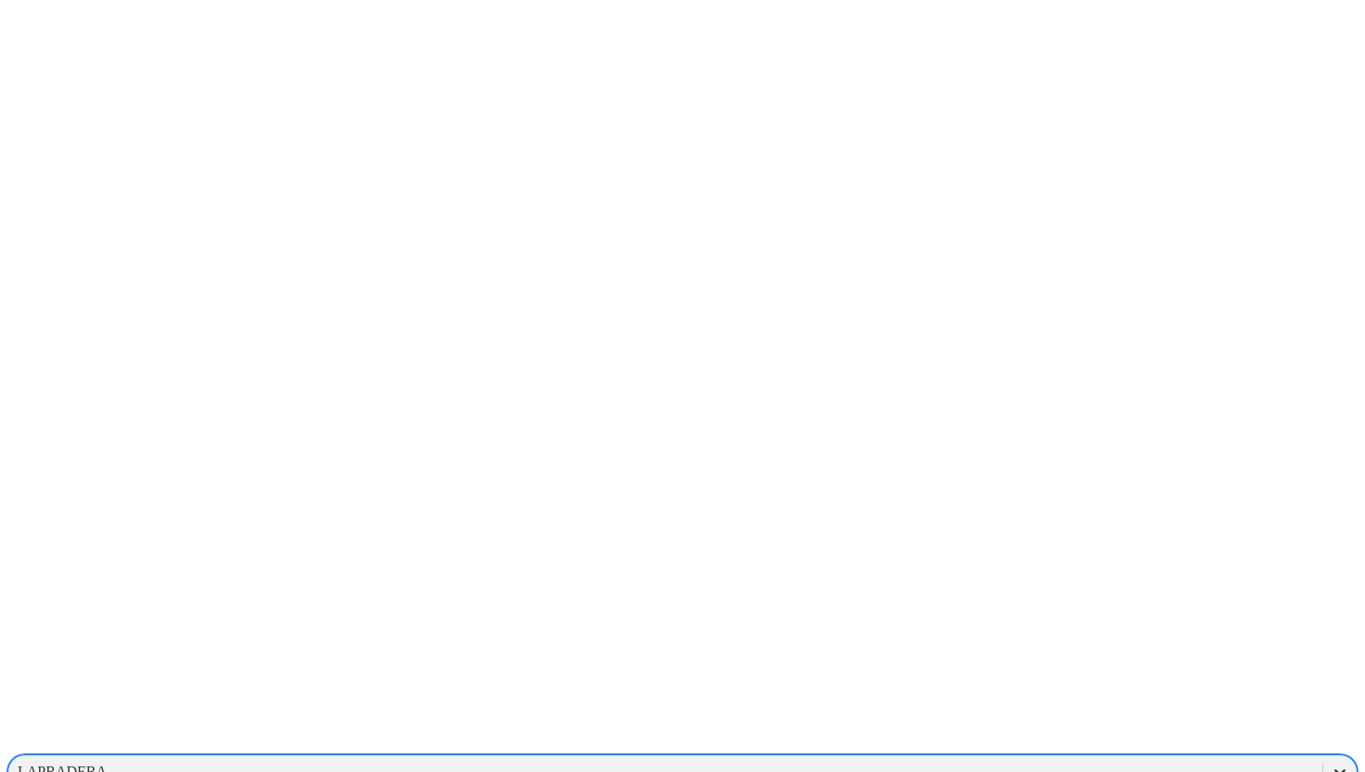
click at [1331, 762] on icon at bounding box center [1340, 771] width 19 height 19
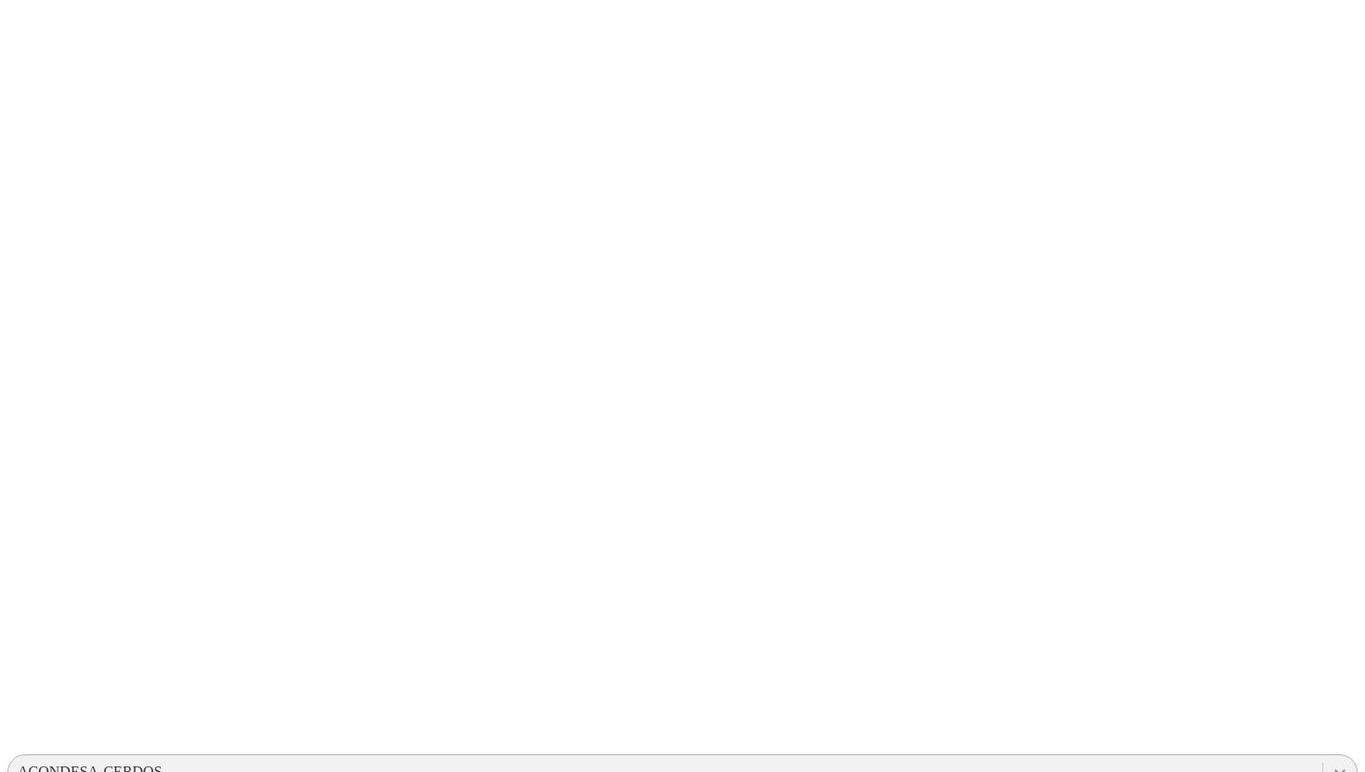
click at [1331, 762] on icon at bounding box center [1340, 771] width 19 height 19
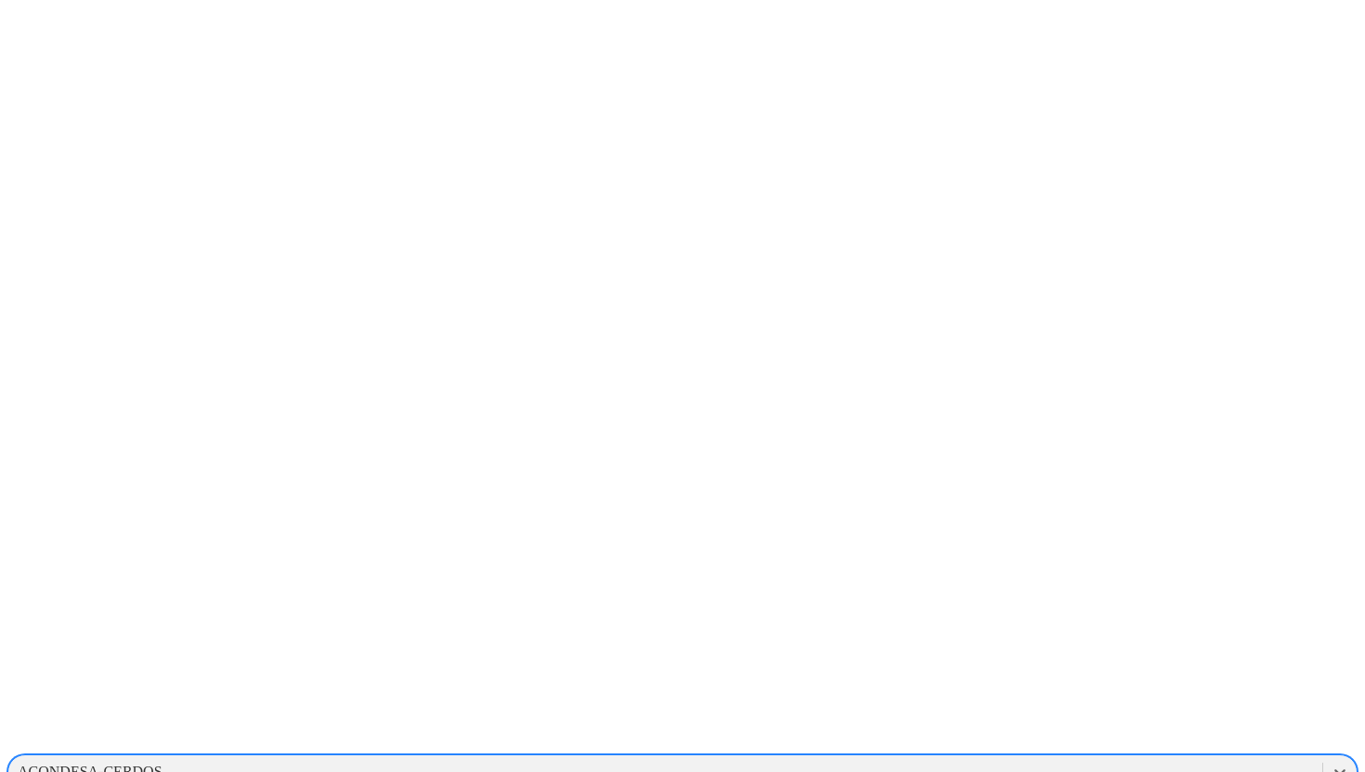
scroll to position [197, 0]
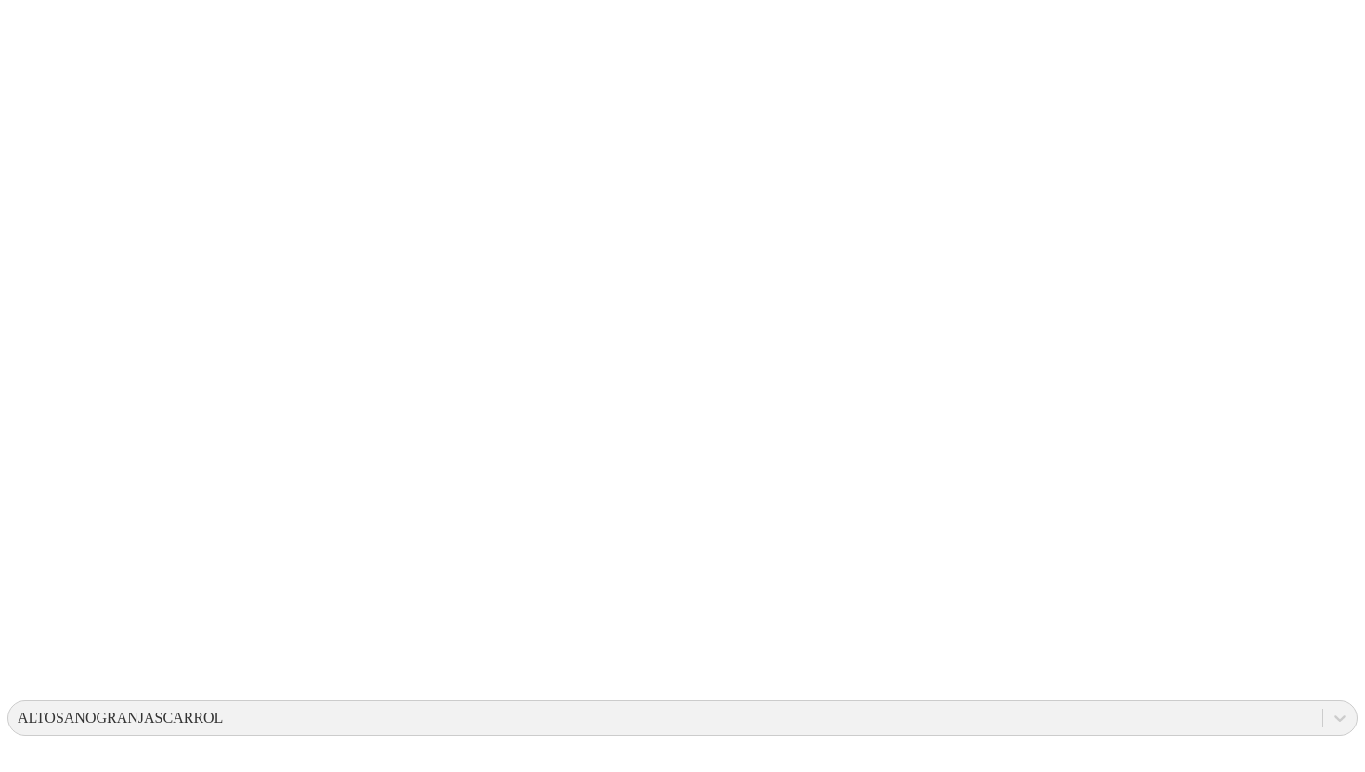
scroll to position [46, 0]
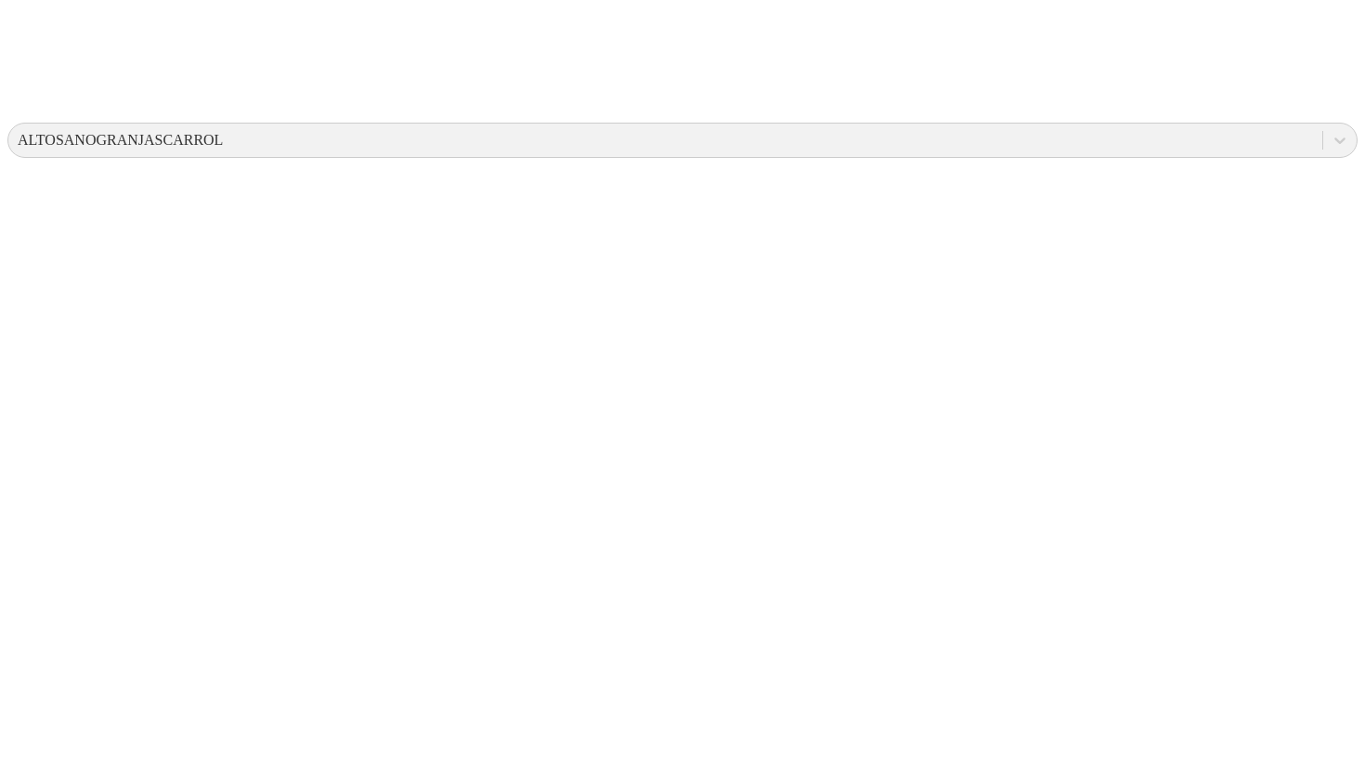
scroll to position [0, 0]
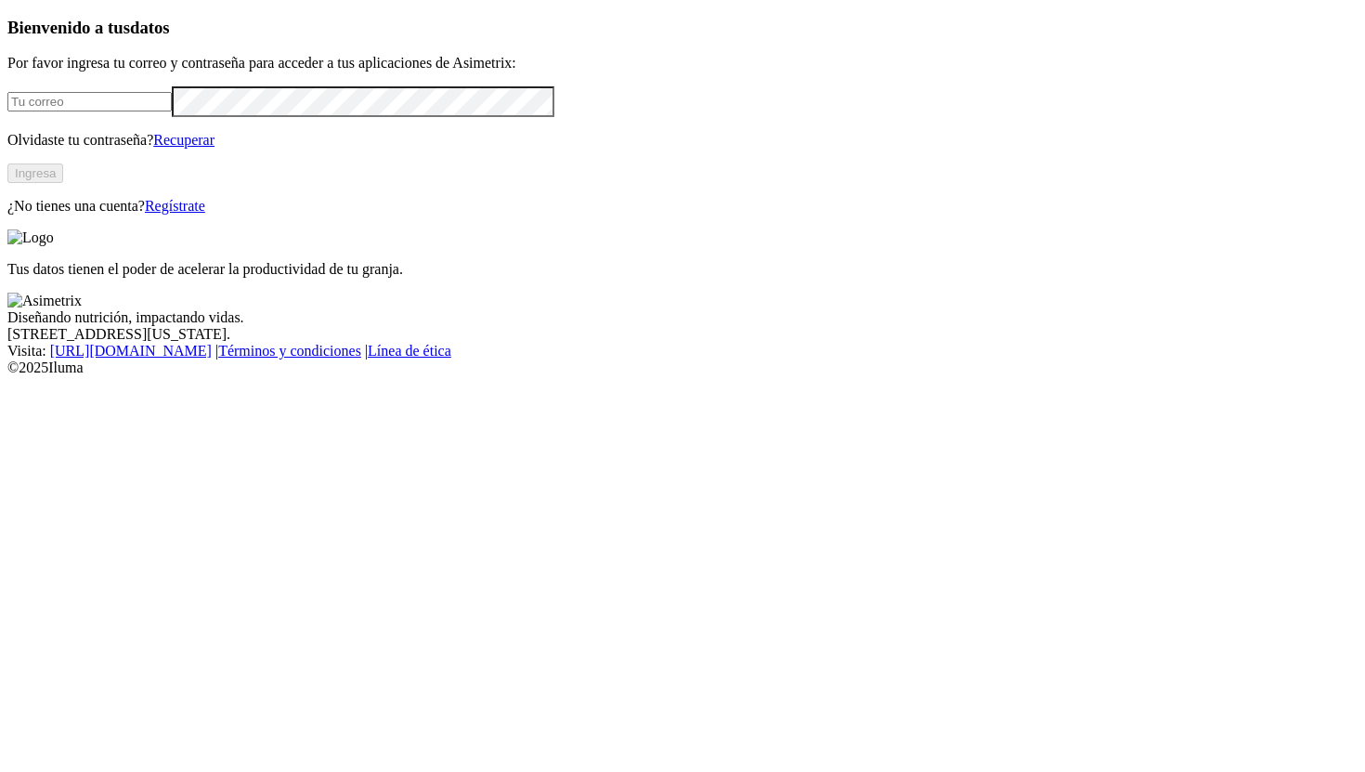
click at [172, 111] on input "email" at bounding box center [89, 102] width 164 height 20
type input "manuela.chavarria@asimetrix.co"
click at [63, 183] on button "Ingresa" at bounding box center [35, 173] width 56 height 20
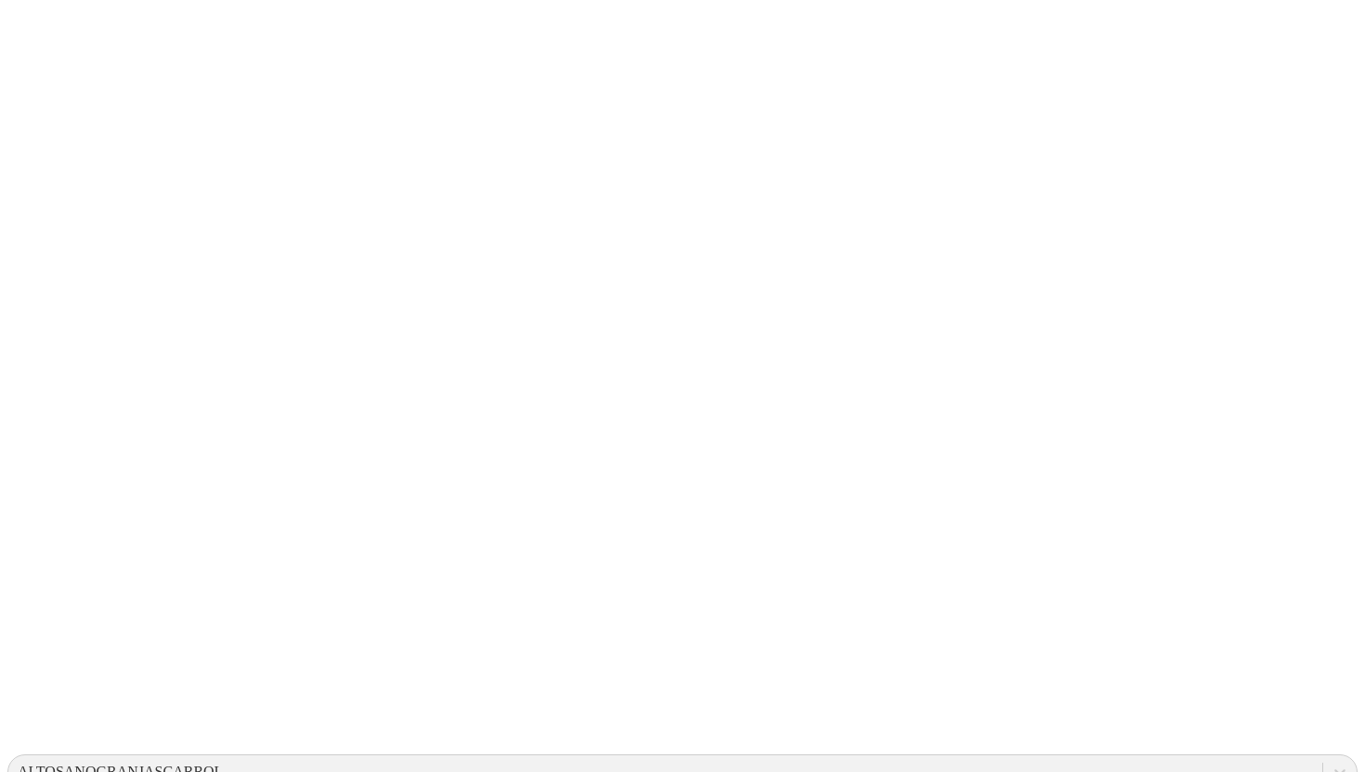
click at [1331, 762] on icon at bounding box center [1340, 771] width 19 height 19
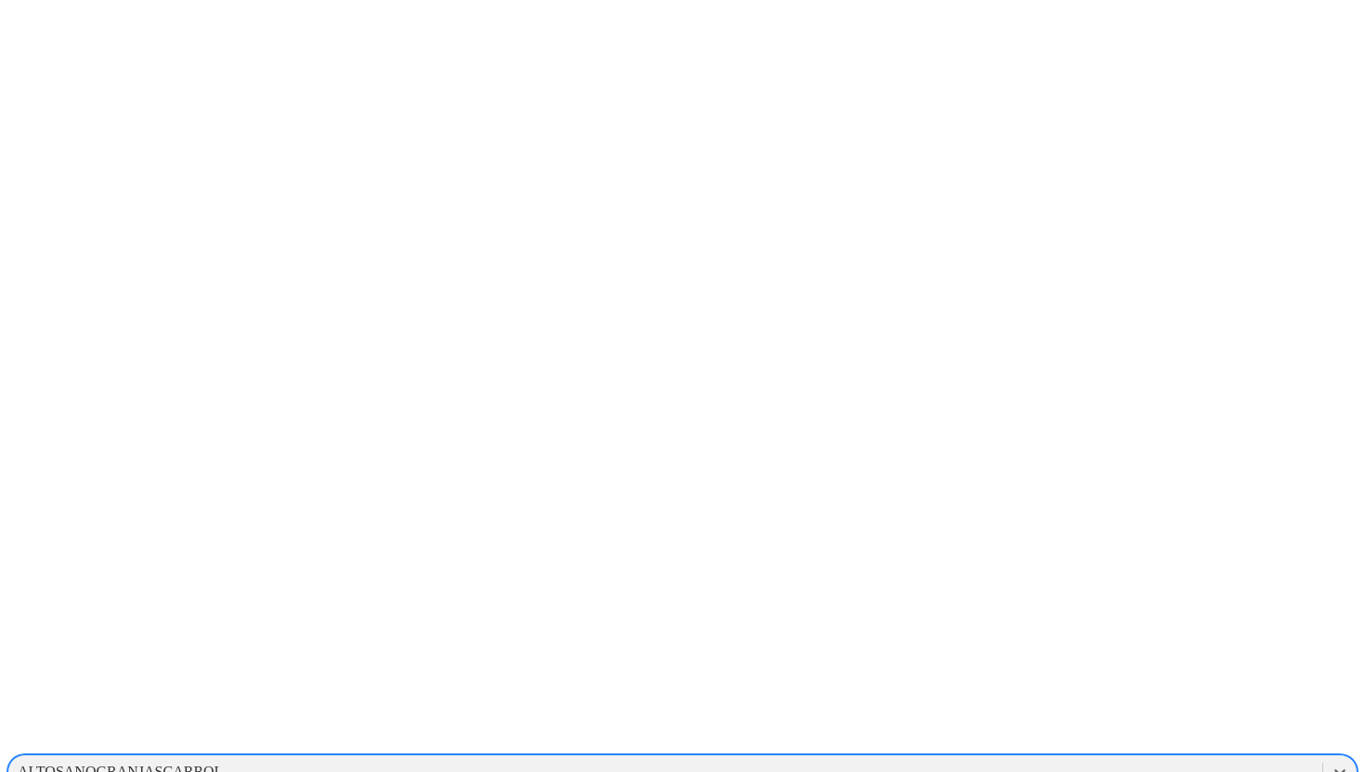
scroll to position [40, 0]
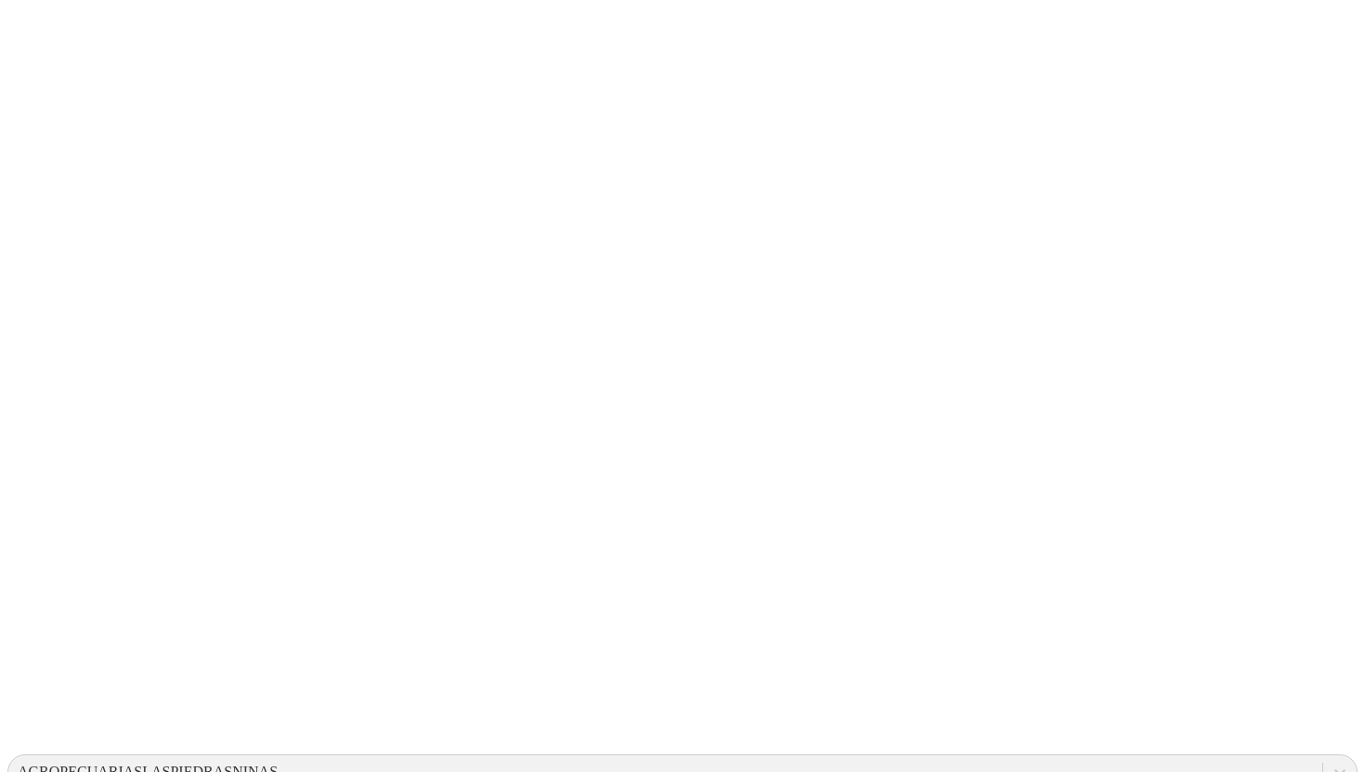
click at [1331, 762] on icon at bounding box center [1340, 771] width 19 height 19
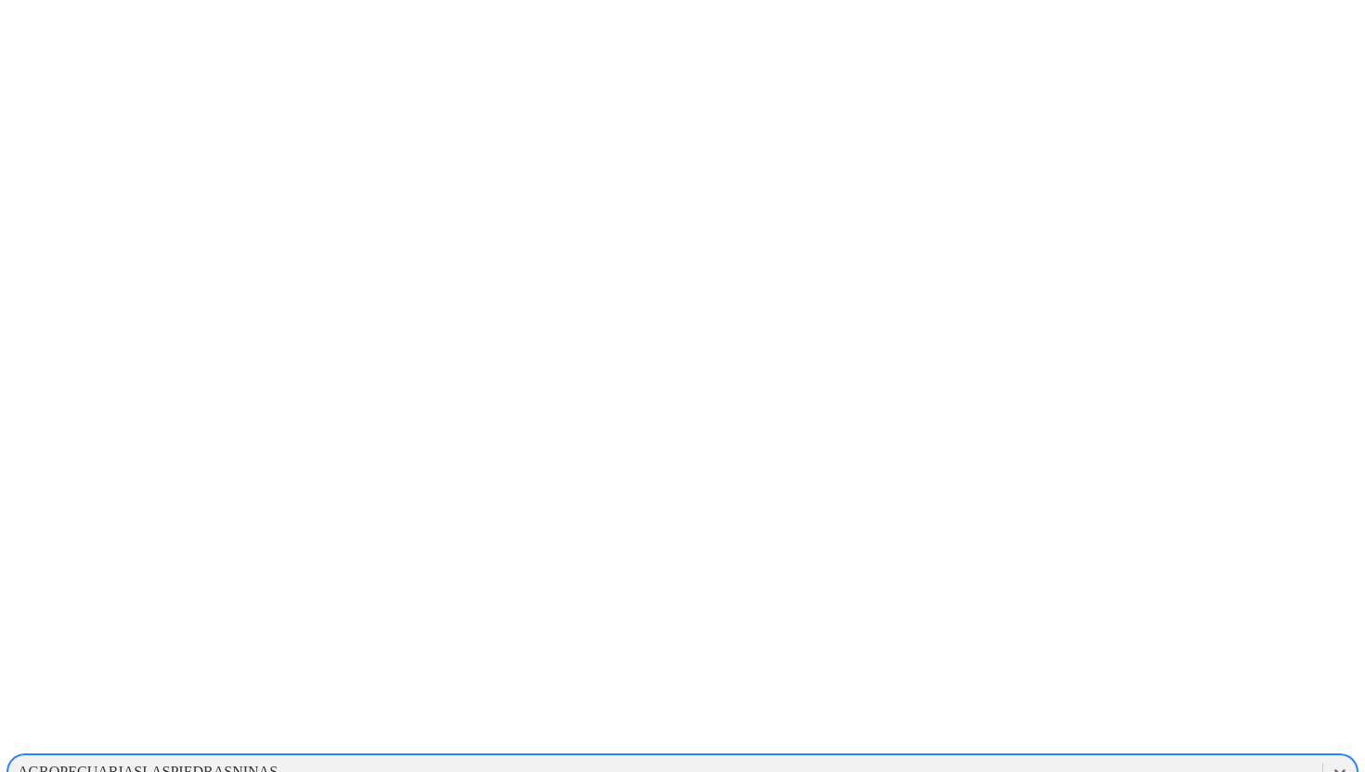
scroll to position [2063, 0]
click at [1070, 724] on div "PROGRESSIVEGROUPCOMPANY" at bounding box center [682, 740] width 1350 height 32
